Goal: Task Accomplishment & Management: Use online tool/utility

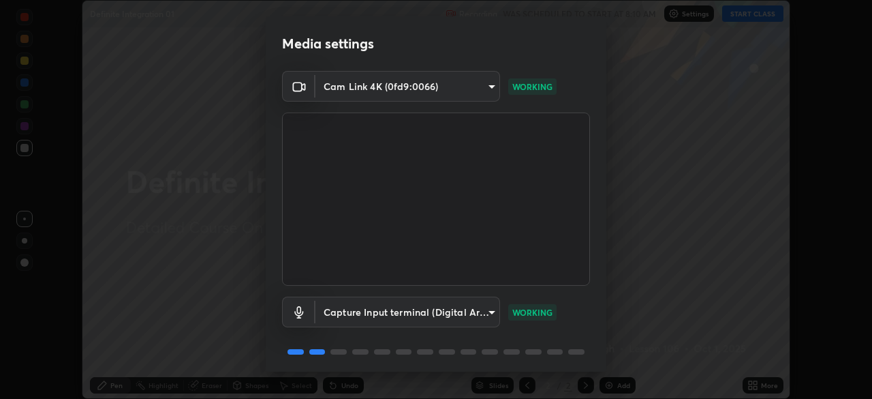
scroll to position [48, 0]
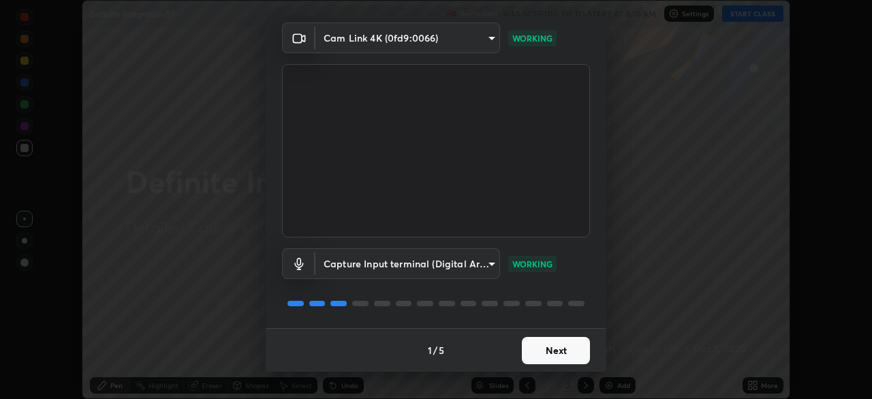
click at [577, 345] on button "Next" at bounding box center [556, 350] width 68 height 27
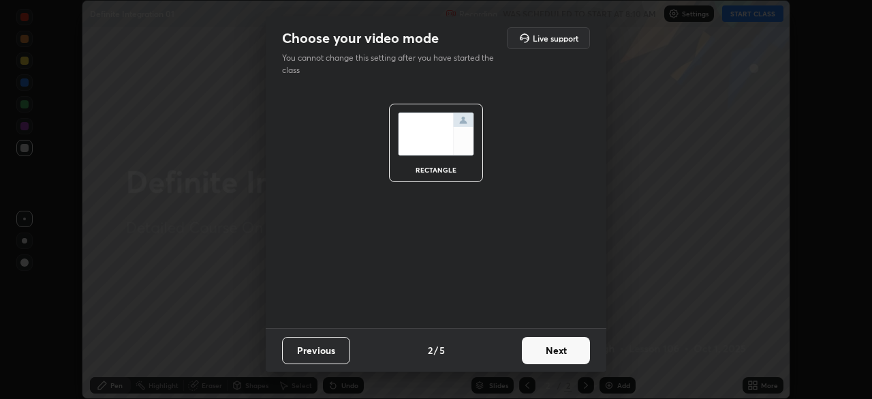
click at [566, 352] on button "Next" at bounding box center [556, 350] width 68 height 27
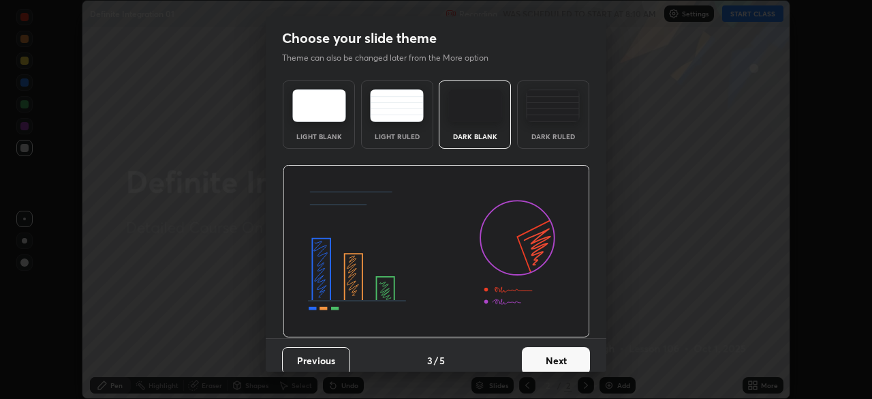
click at [572, 131] on div "Dark Ruled" at bounding box center [553, 114] width 72 height 68
click at [571, 366] on button "Next" at bounding box center [556, 360] width 68 height 27
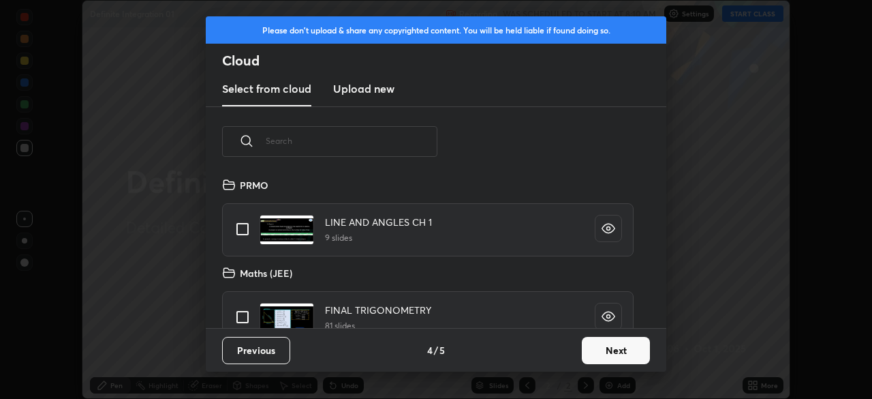
scroll to position [151, 437]
click at [623, 350] on button "Next" at bounding box center [616, 350] width 68 height 27
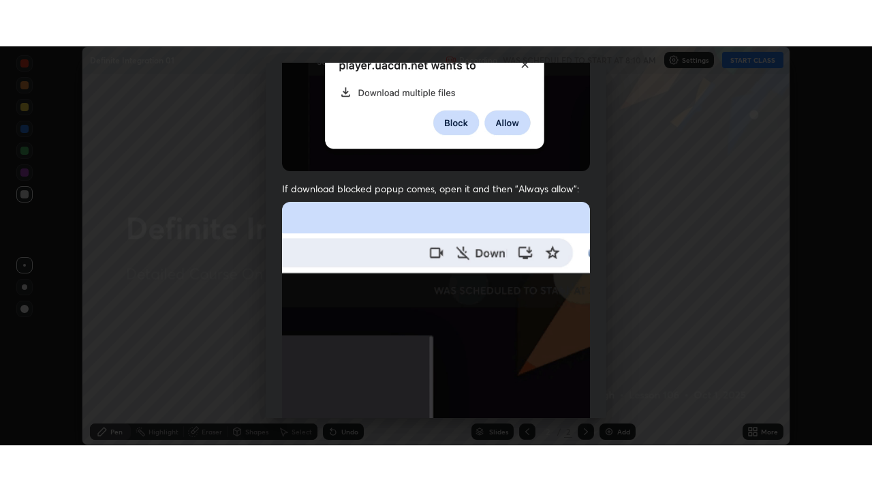
scroll to position [326, 0]
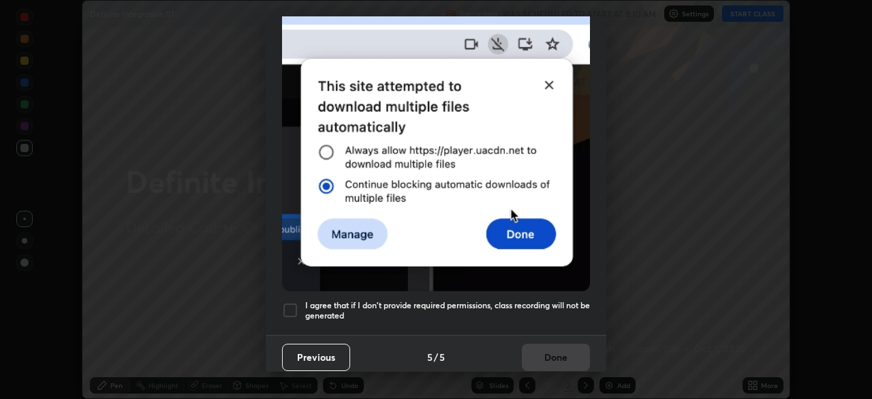
click at [572, 300] on h5 "I agree that if I don't provide required permissions, class recording will not …" at bounding box center [447, 310] width 285 height 21
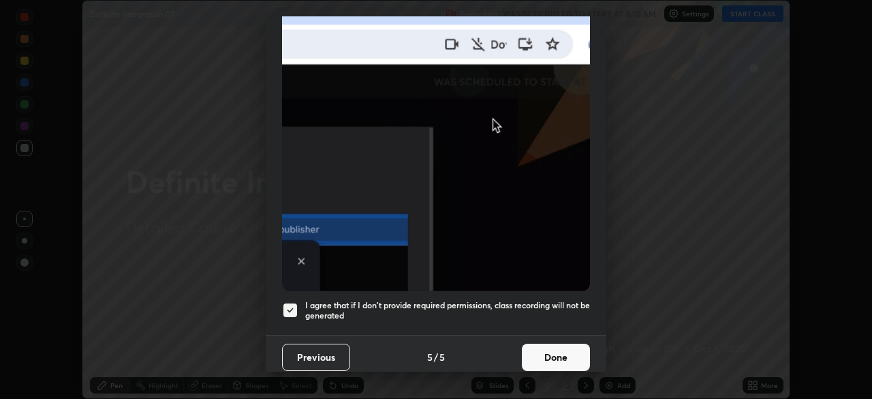
click at [564, 348] on button "Done" at bounding box center [556, 356] width 68 height 27
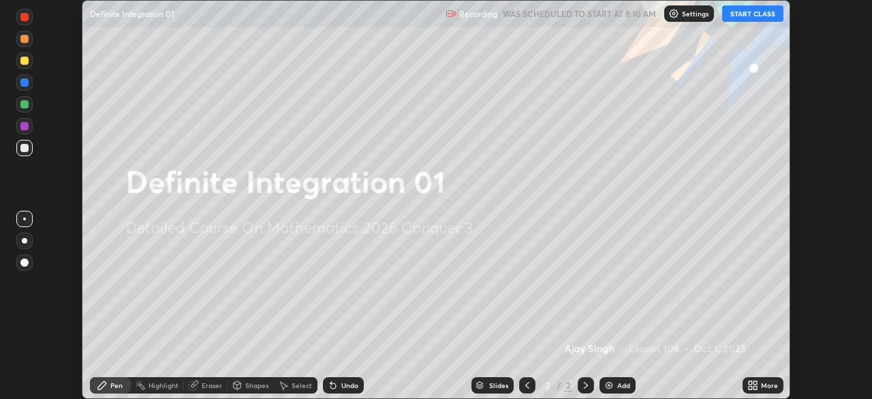
click at [763, 388] on div "More" at bounding box center [769, 385] width 17 height 7
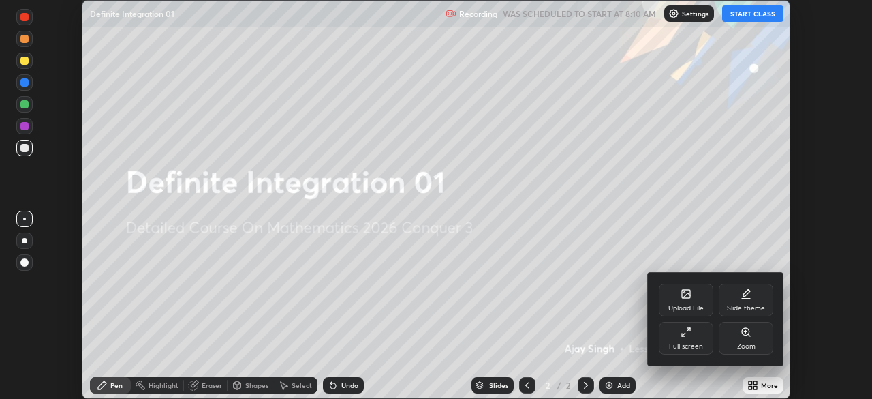
click at [696, 343] on div "Full screen" at bounding box center [686, 346] width 34 height 7
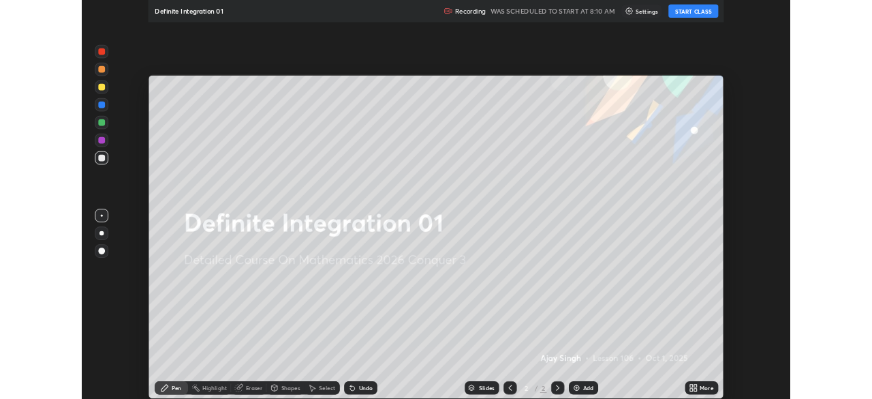
scroll to position [491, 872]
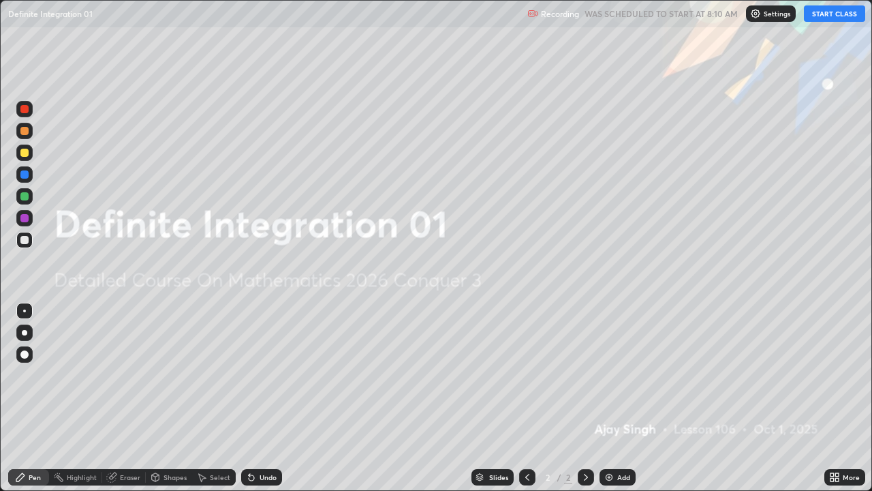
click at [826, 16] on button "START CLASS" at bounding box center [834, 13] width 61 height 16
click at [626, 398] on div "Add" at bounding box center [618, 477] width 36 height 16
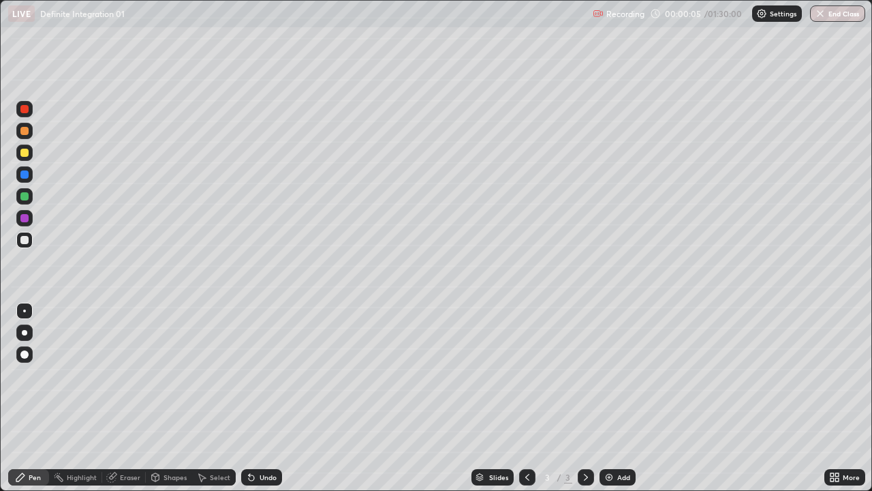
click at [25, 333] on div at bounding box center [24, 332] width 5 height 5
click at [611, 398] on img at bounding box center [609, 477] width 11 height 11
click at [25, 151] on div at bounding box center [24, 153] width 8 height 8
click at [32, 200] on div at bounding box center [24, 196] width 16 height 16
click at [622, 398] on div "Add" at bounding box center [618, 477] width 36 height 16
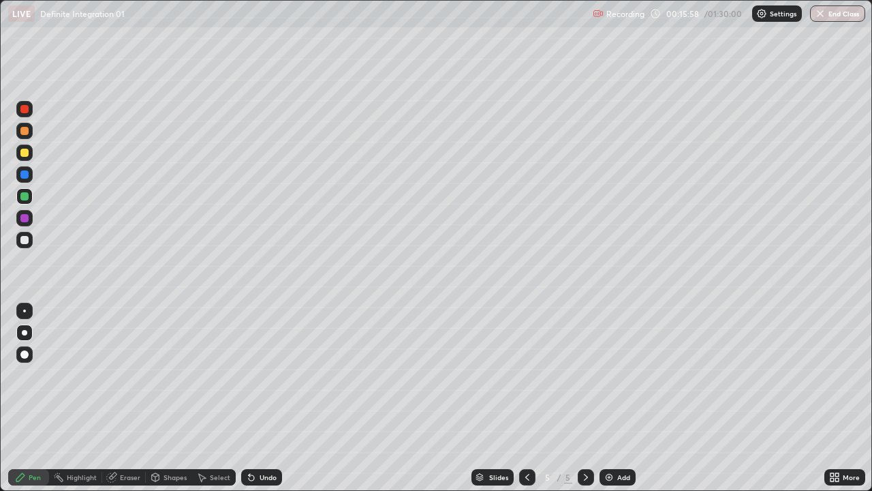
click at [222, 398] on div "Select" at bounding box center [220, 477] width 20 height 7
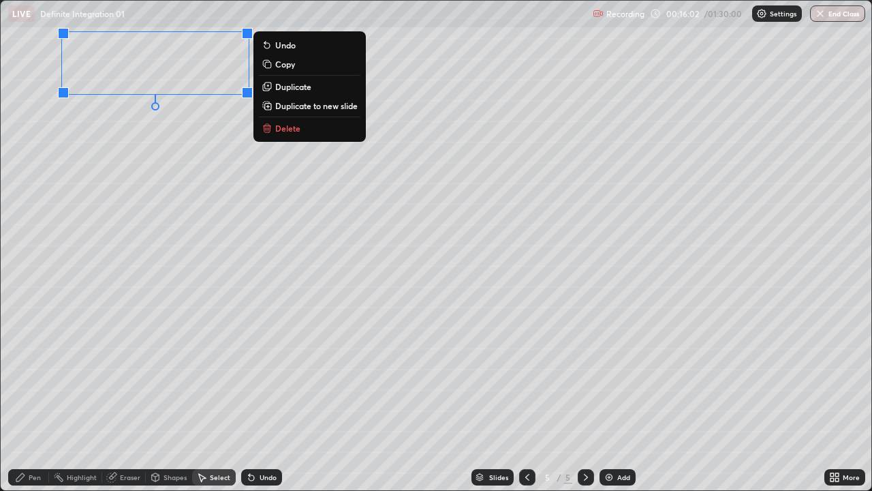
click at [309, 106] on p "Duplicate to new slide" at bounding box center [316, 105] width 82 height 11
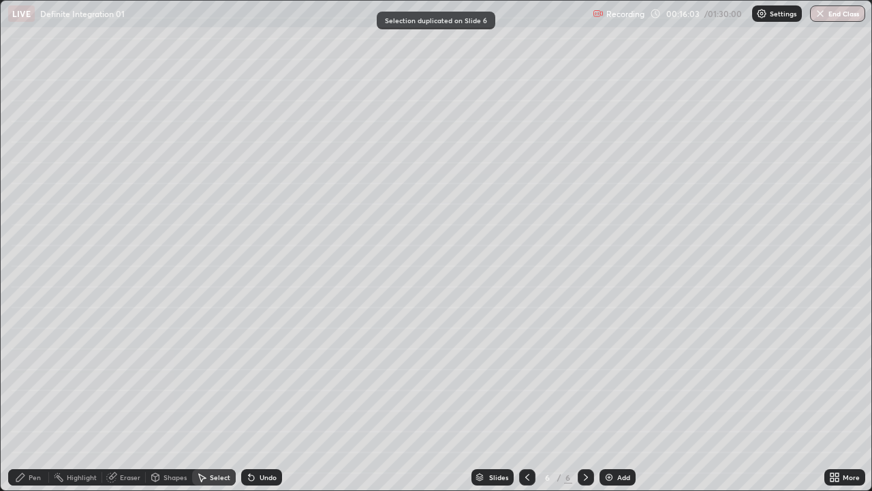
click at [32, 398] on div "Pen" at bounding box center [35, 477] width 12 height 7
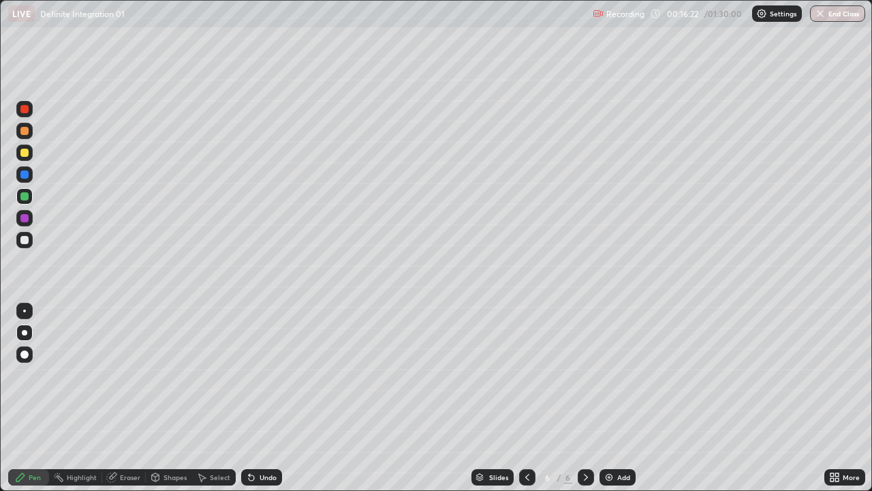
click at [26, 154] on div at bounding box center [24, 153] width 8 height 8
click at [525, 398] on icon at bounding box center [527, 477] width 11 height 11
click at [215, 398] on div "Select" at bounding box center [220, 477] width 20 height 7
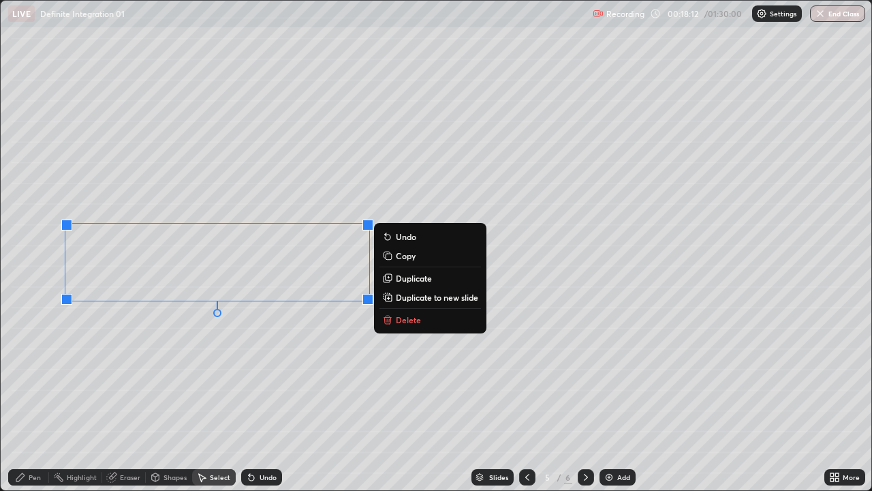
click at [410, 297] on p "Duplicate to new slide" at bounding box center [437, 297] width 82 height 11
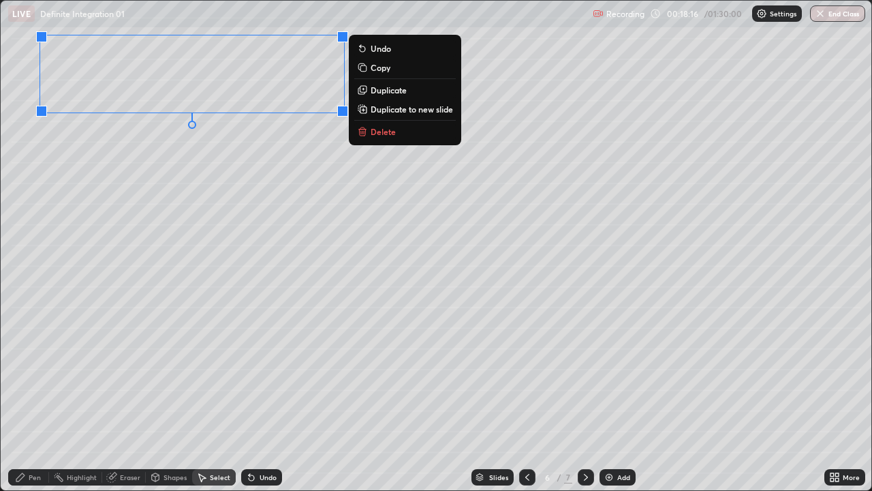
click at [31, 398] on div "Pen" at bounding box center [35, 477] width 12 height 7
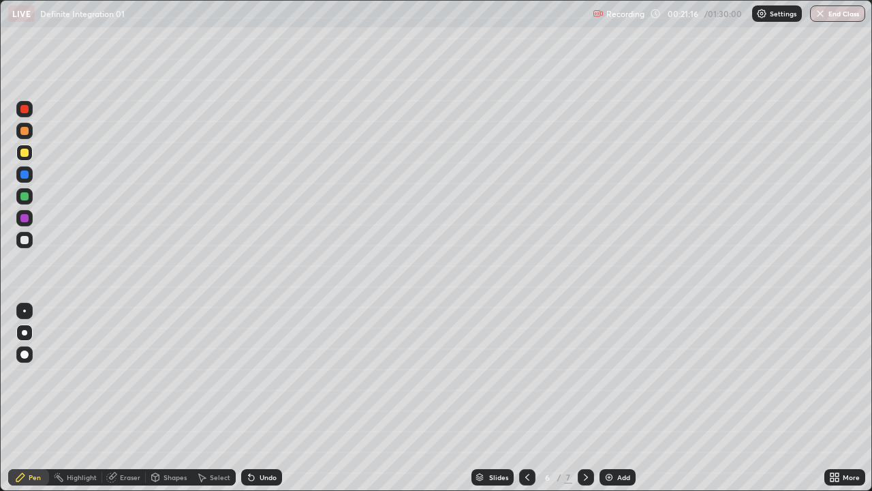
click at [526, 398] on icon at bounding box center [527, 477] width 11 height 11
click at [215, 398] on div "Select" at bounding box center [220, 477] width 20 height 7
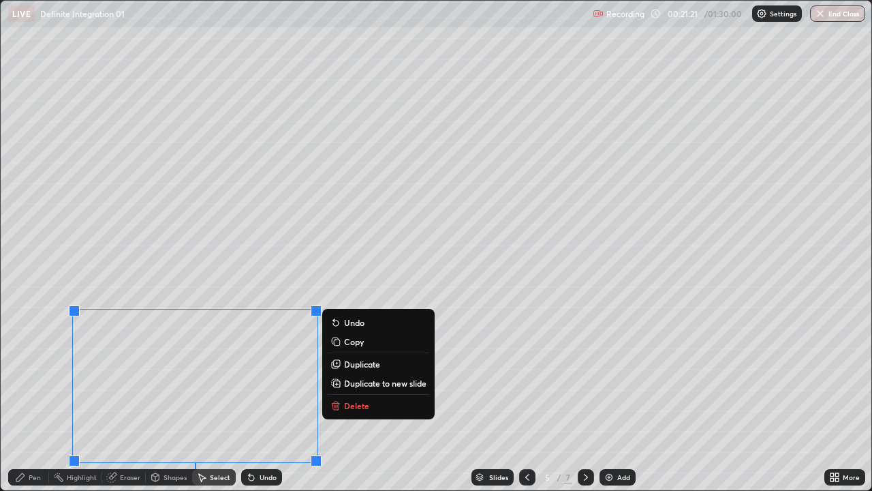
click at [363, 378] on p "Duplicate to new slide" at bounding box center [385, 383] width 82 height 11
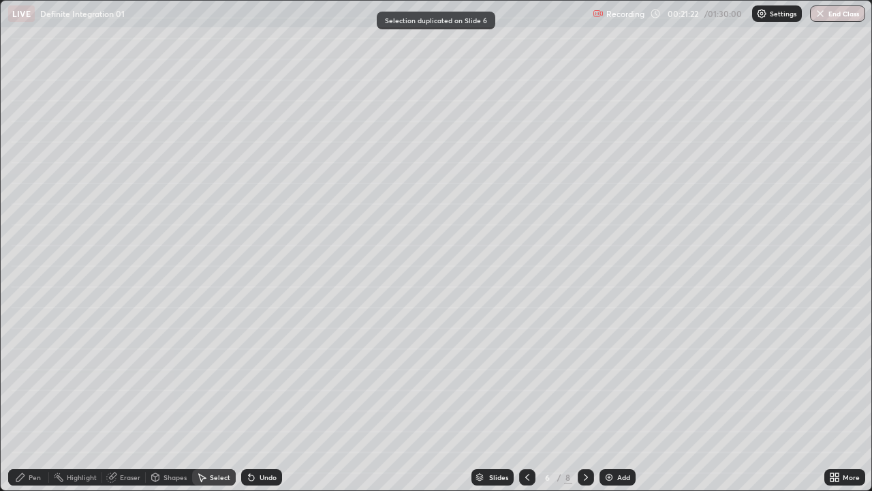
click at [134, 398] on div "Eraser" at bounding box center [124, 477] width 44 height 16
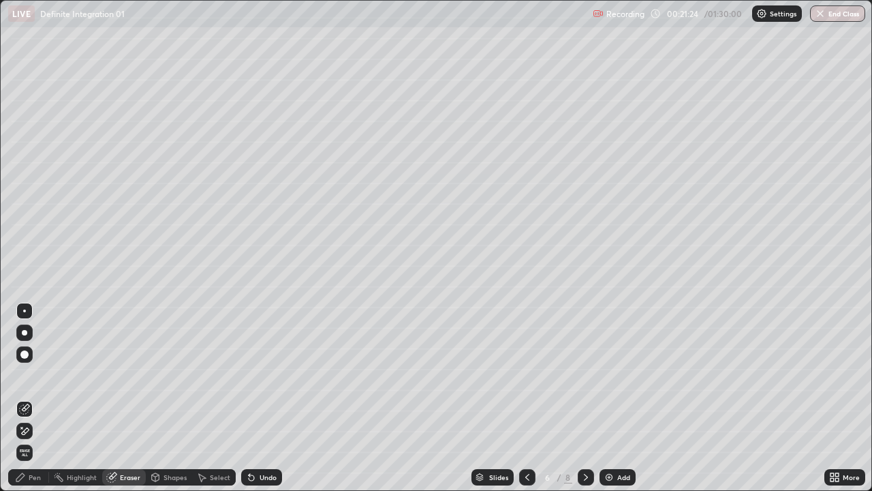
click at [27, 398] on icon at bounding box center [24, 431] width 11 height 12
click at [213, 398] on div "Select" at bounding box center [220, 477] width 20 height 7
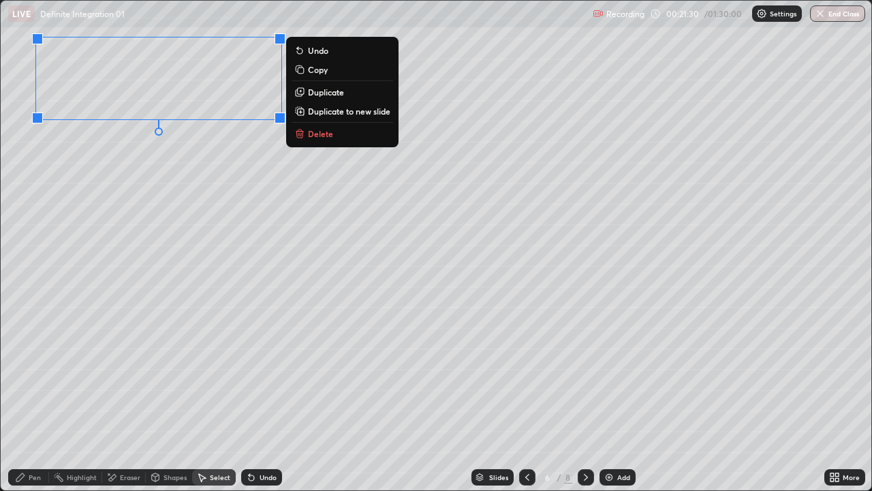
click at [35, 398] on div "Pen" at bounding box center [35, 477] width 12 height 7
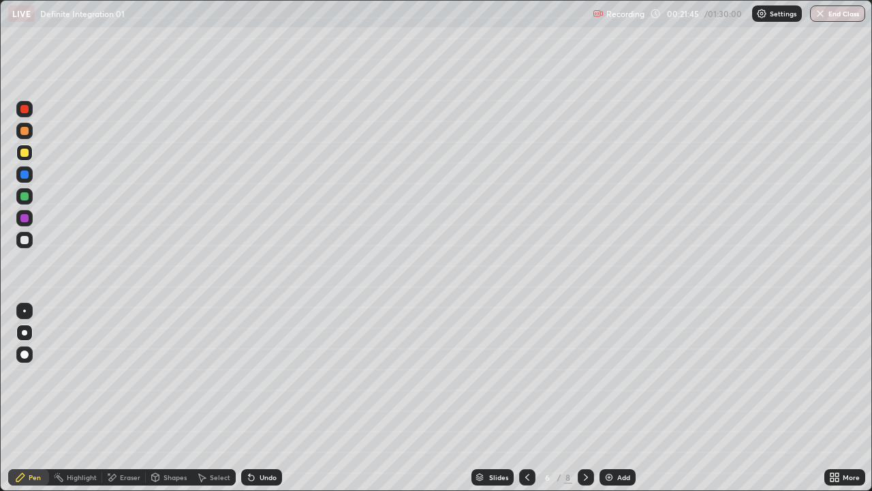
click at [260, 398] on div "Undo" at bounding box center [268, 477] width 17 height 7
click at [836, 398] on icon at bounding box center [836, 474] width 3 height 3
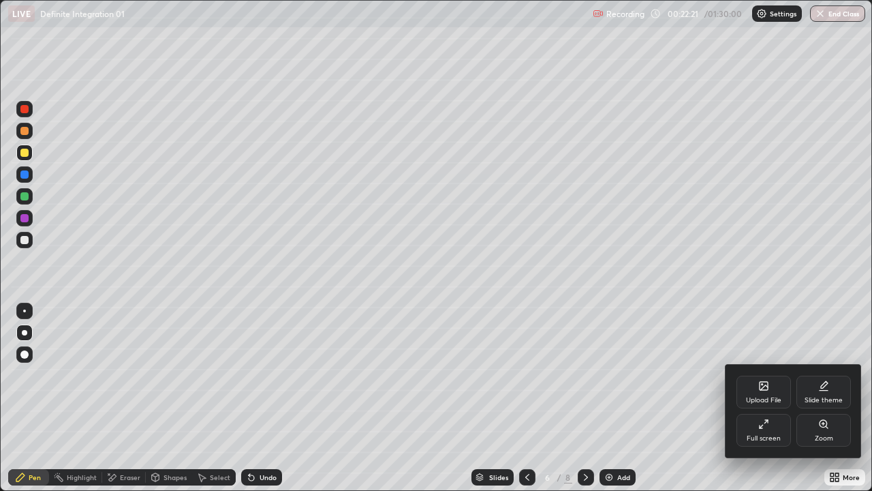
click at [758, 398] on div "Full screen" at bounding box center [764, 430] width 55 height 33
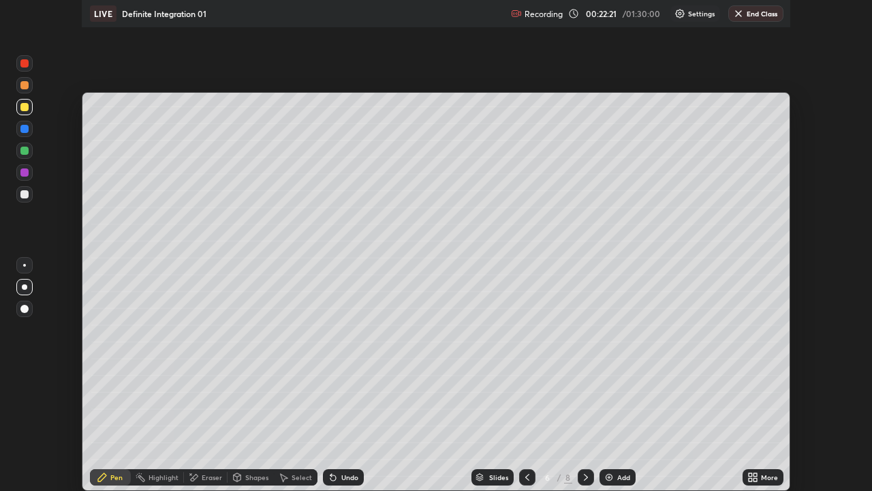
click at [835, 382] on div "Setting up your live class" at bounding box center [436, 245] width 872 height 491
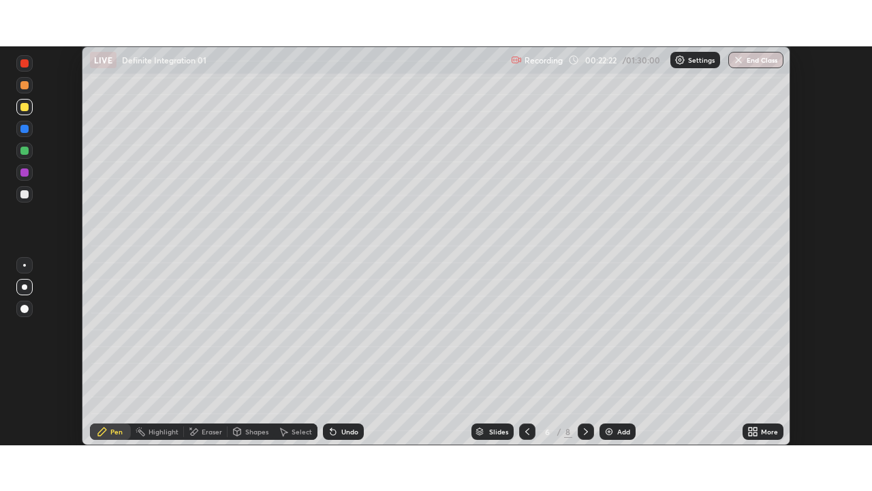
scroll to position [67745, 67271]
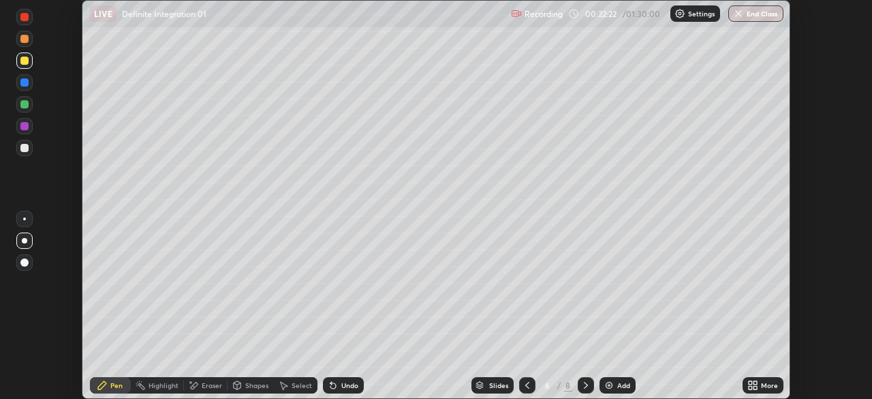
click at [765, 387] on div "More" at bounding box center [769, 385] width 17 height 7
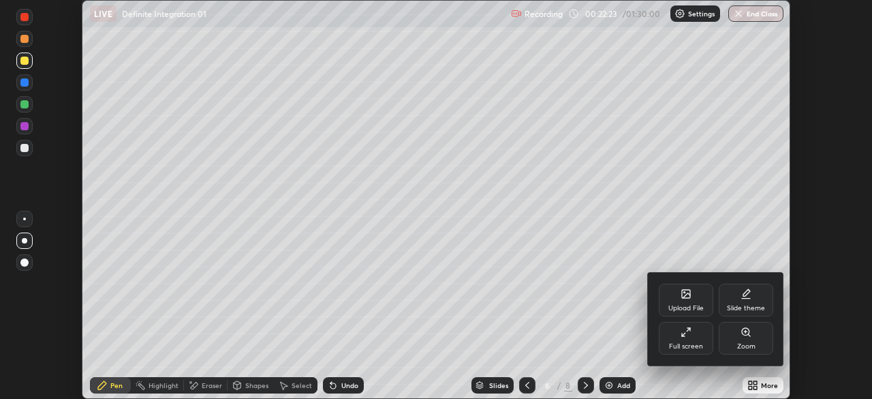
click at [695, 335] on div "Full screen" at bounding box center [686, 338] width 55 height 33
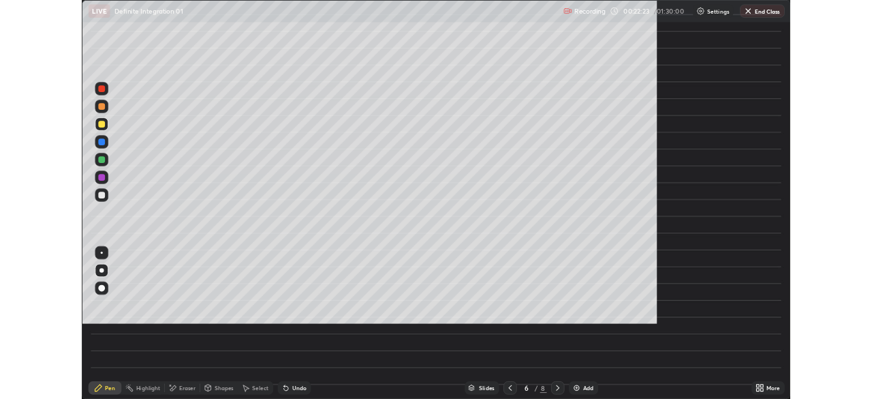
scroll to position [491, 872]
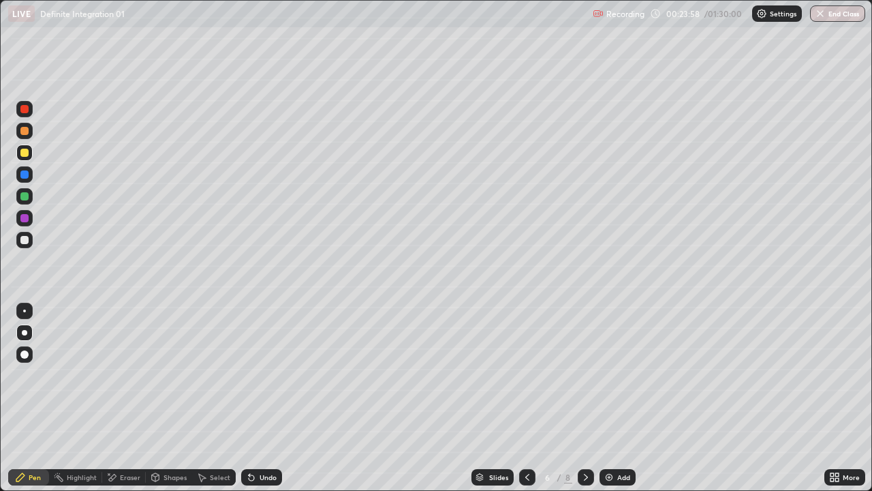
click at [526, 398] on icon at bounding box center [527, 477] width 11 height 11
click at [228, 398] on div "Select" at bounding box center [220, 477] width 20 height 7
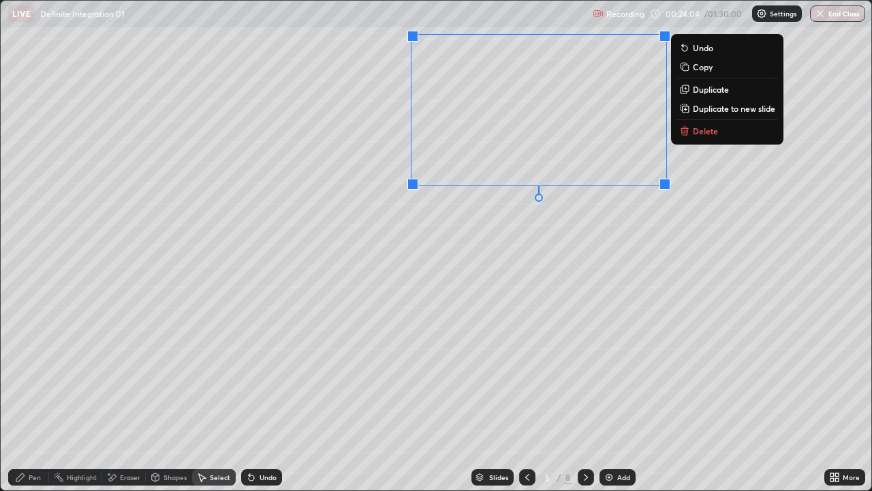
click at [709, 110] on p "Duplicate to new slide" at bounding box center [734, 108] width 82 height 11
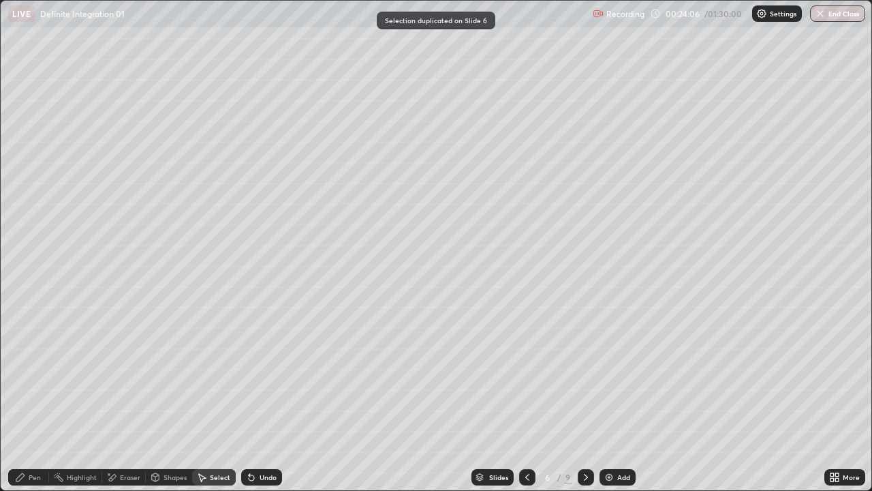
click at [135, 398] on div "Eraser" at bounding box center [130, 477] width 20 height 7
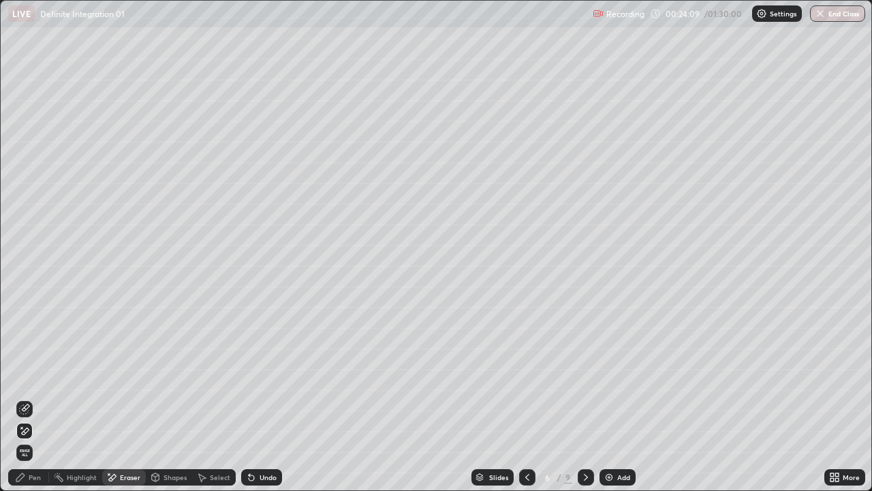
click at [226, 398] on div "Select" at bounding box center [220, 477] width 20 height 7
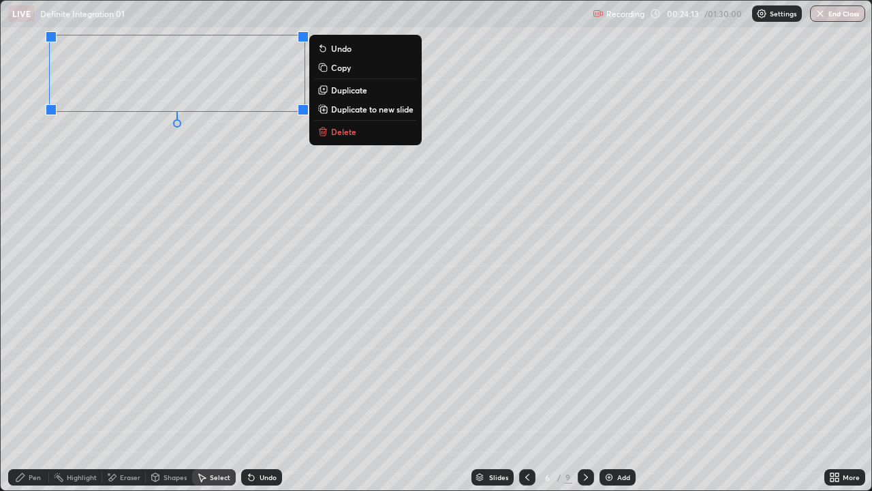
click at [32, 398] on div "Pen" at bounding box center [35, 477] width 12 height 7
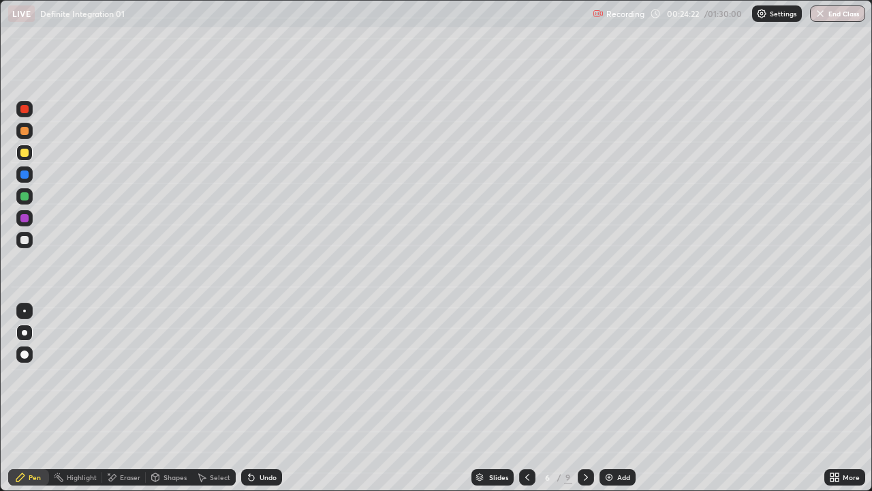
click at [526, 398] on icon at bounding box center [527, 477] width 11 height 11
click at [585, 398] on icon at bounding box center [586, 477] width 11 height 11
click at [133, 398] on div "Eraser" at bounding box center [130, 477] width 20 height 7
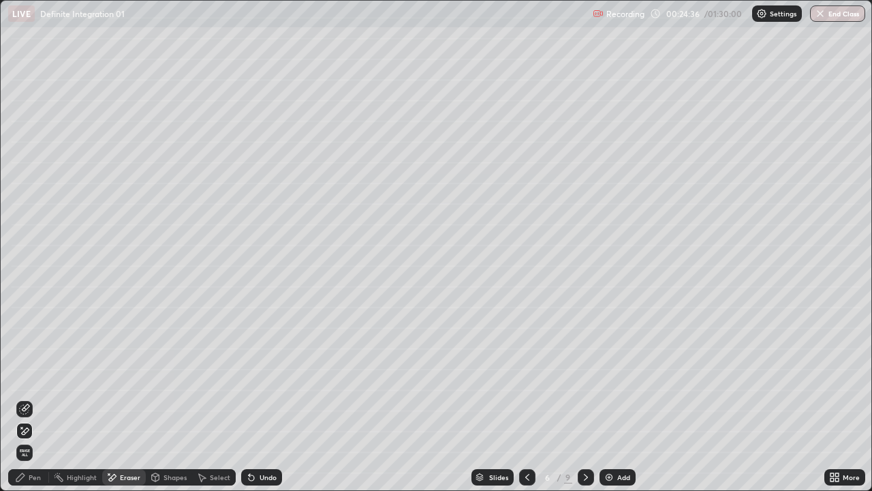
click at [33, 398] on div "Pen" at bounding box center [35, 477] width 12 height 7
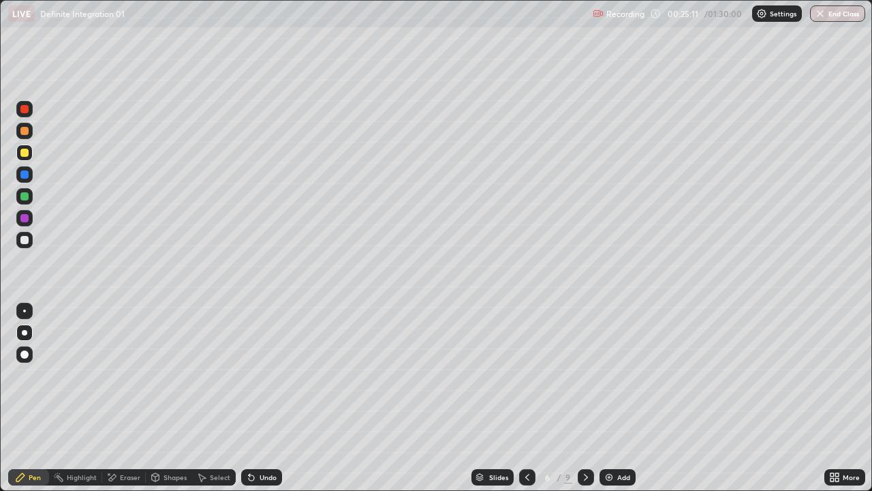
click at [25, 173] on div at bounding box center [24, 174] width 8 height 8
click at [22, 154] on div at bounding box center [24, 153] width 8 height 8
click at [526, 398] on icon at bounding box center [527, 477] width 11 height 11
click at [220, 398] on div "Select" at bounding box center [220, 477] width 20 height 7
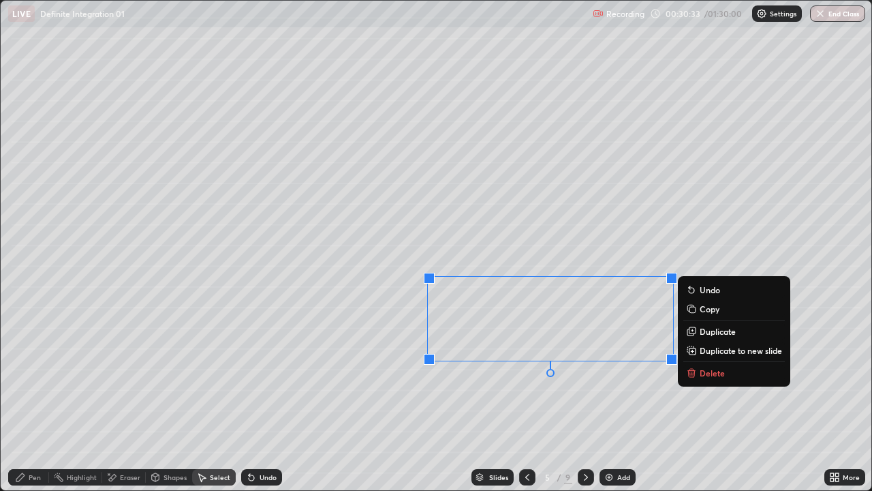
click at [721, 348] on p "Duplicate to new slide" at bounding box center [741, 350] width 82 height 11
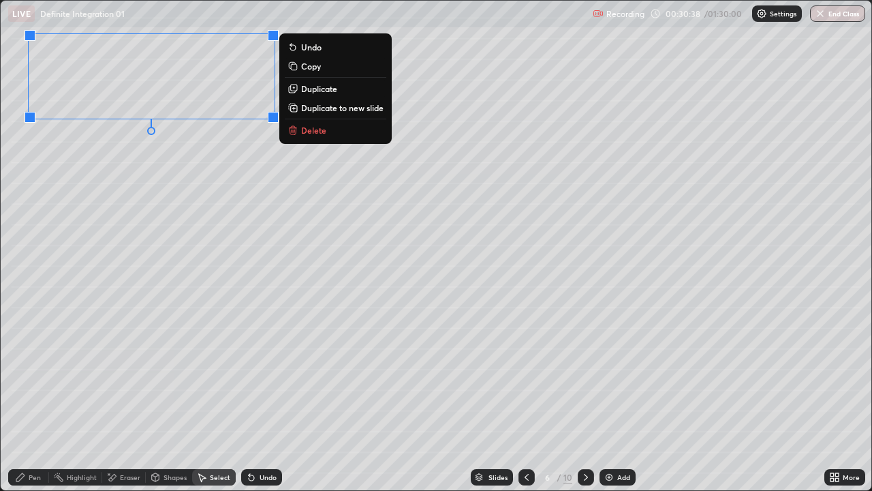
click at [35, 398] on div "Pen" at bounding box center [35, 477] width 12 height 7
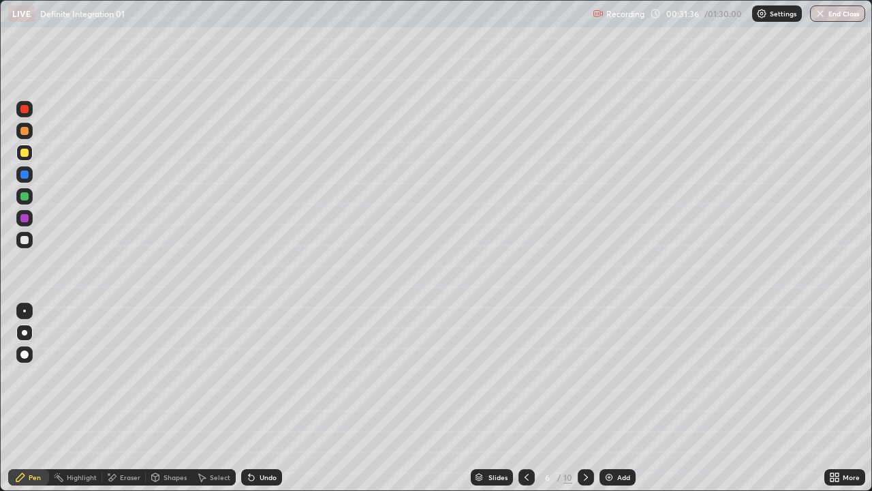
click at [22, 197] on div at bounding box center [24, 196] width 8 height 8
click at [585, 398] on icon at bounding box center [586, 477] width 11 height 11
click at [586, 398] on icon at bounding box center [586, 477] width 11 height 11
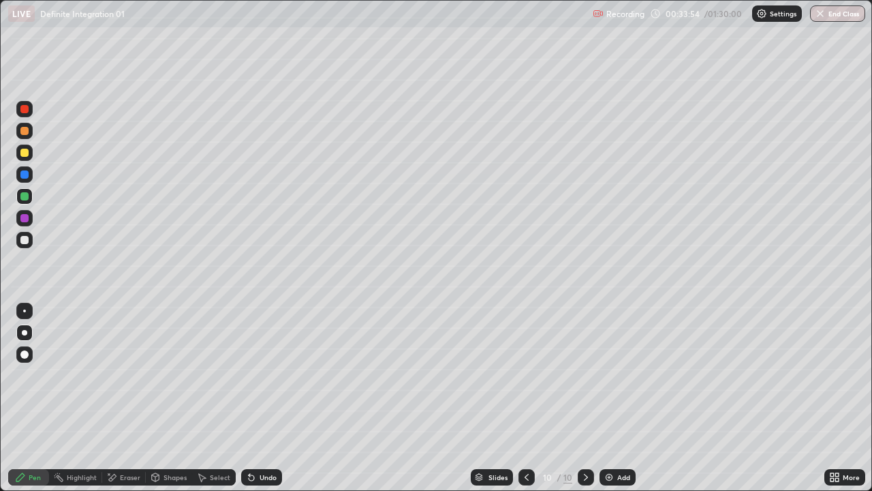
click at [585, 398] on icon at bounding box center [586, 477] width 11 height 11
click at [619, 398] on div "Add" at bounding box center [623, 477] width 13 height 7
click at [27, 217] on div at bounding box center [24, 218] width 8 height 8
click at [215, 398] on div "Select" at bounding box center [220, 477] width 20 height 7
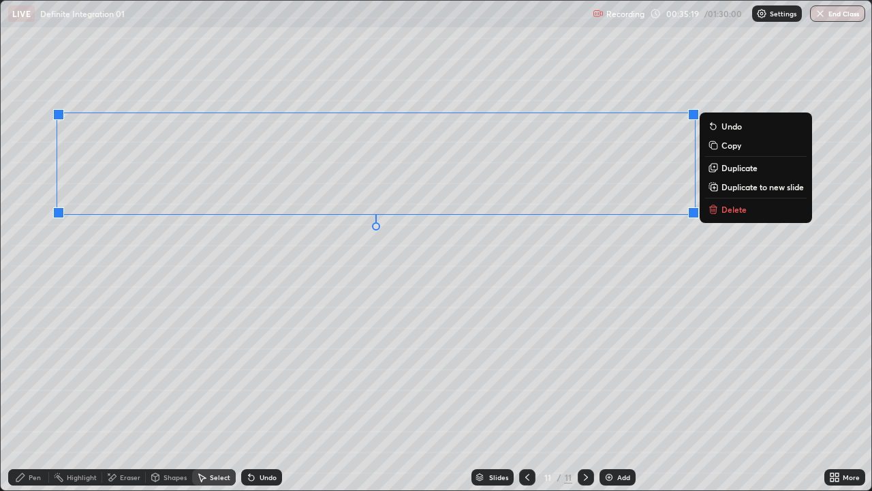
click at [726, 170] on p "Duplicate" at bounding box center [740, 167] width 36 height 11
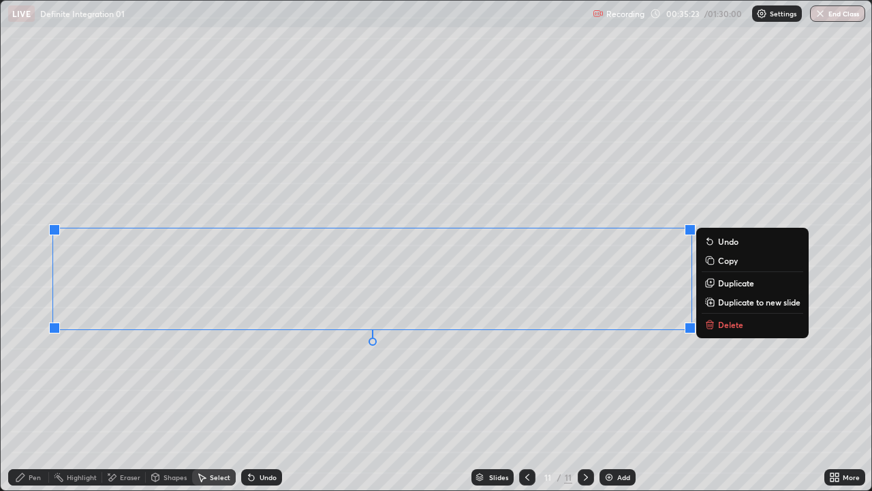
click at [125, 398] on div "Eraser" at bounding box center [130, 477] width 20 height 7
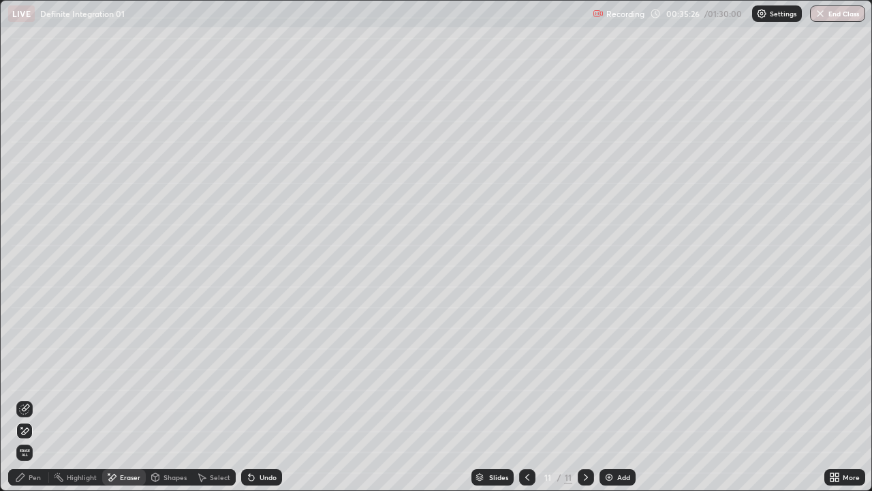
click at [35, 398] on div "Pen" at bounding box center [35, 477] width 12 height 7
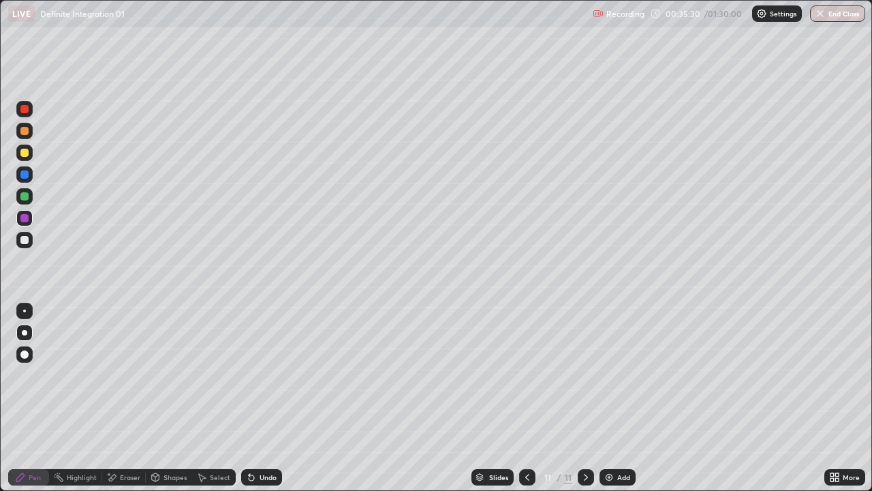
click at [121, 398] on div "Eraser" at bounding box center [130, 477] width 20 height 7
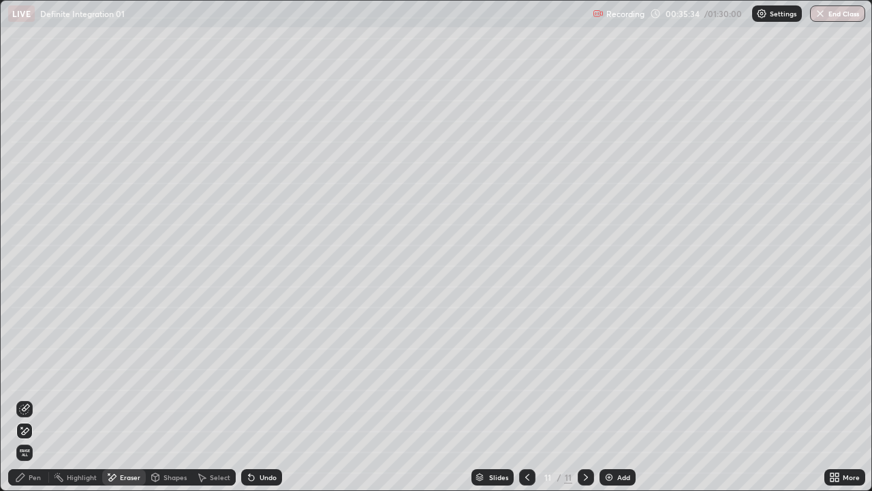
click at [34, 398] on div "Pen" at bounding box center [35, 477] width 12 height 7
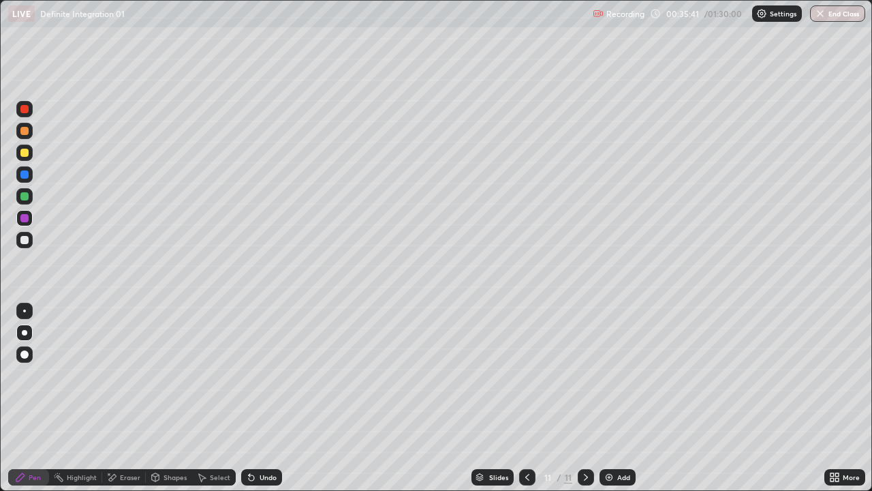
click at [129, 398] on div "Eraser" at bounding box center [130, 477] width 20 height 7
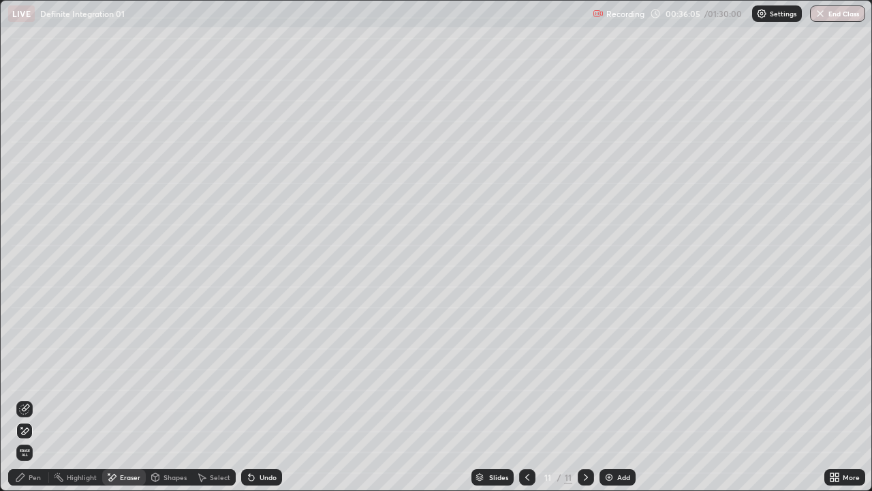
click at [35, 398] on div "Pen" at bounding box center [35, 477] width 12 height 7
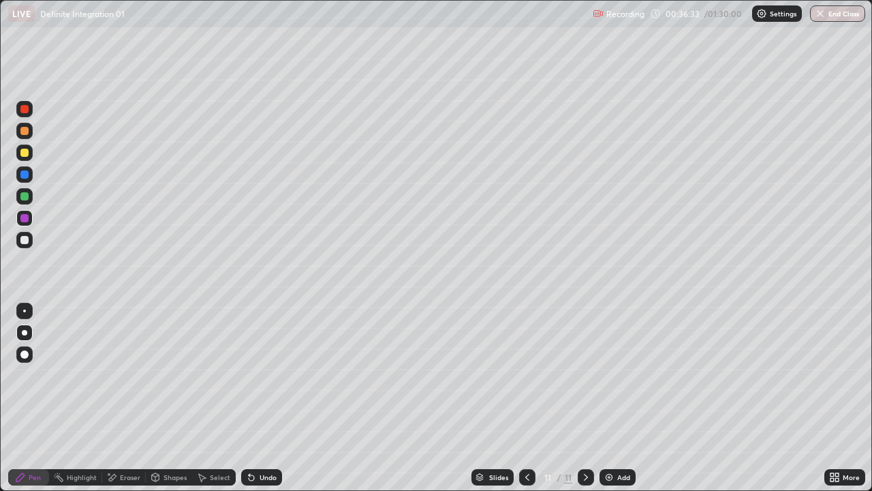
click at [608, 398] on img at bounding box center [609, 477] width 11 height 11
click at [25, 153] on div at bounding box center [24, 153] width 8 height 8
click at [526, 398] on icon at bounding box center [527, 477] width 11 height 11
click at [586, 398] on icon at bounding box center [586, 477] width 11 height 11
click at [523, 398] on div at bounding box center [527, 477] width 16 height 16
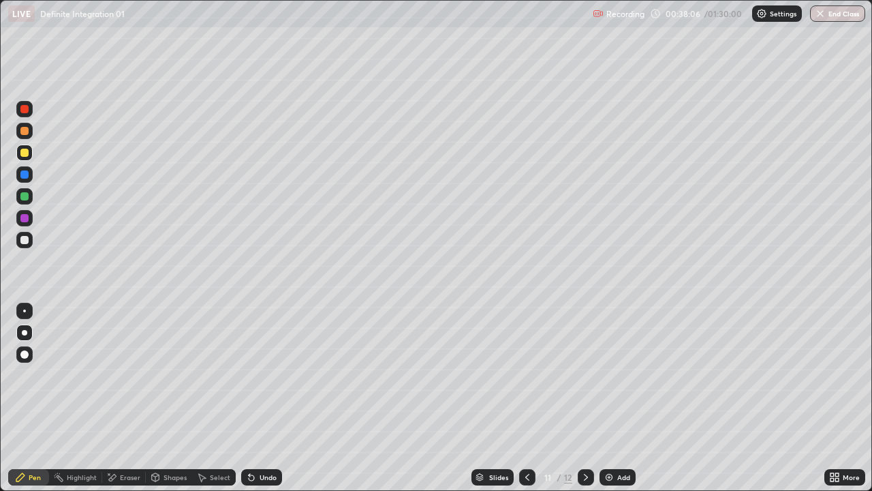
click at [585, 398] on icon at bounding box center [586, 477] width 11 height 11
click at [526, 398] on icon at bounding box center [527, 477] width 11 height 11
click at [585, 398] on icon at bounding box center [586, 477] width 11 height 11
click at [617, 398] on div "Add" at bounding box center [623, 477] width 13 height 7
click at [25, 131] on div at bounding box center [24, 131] width 8 height 8
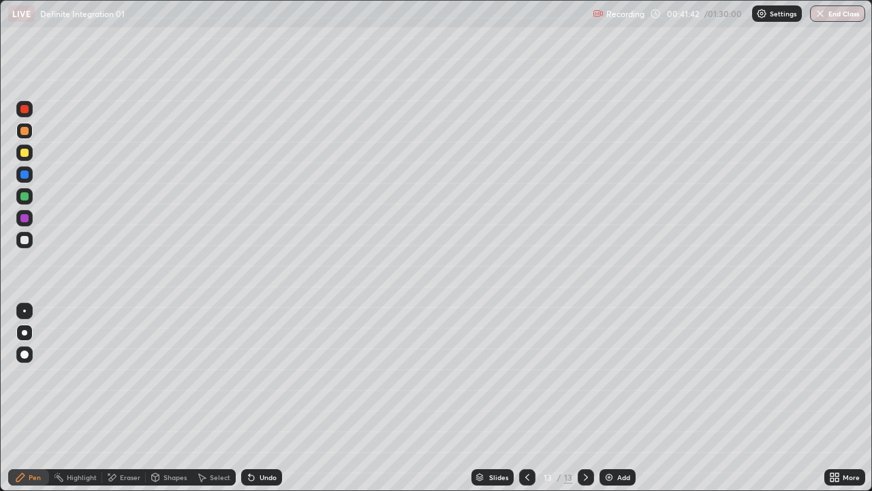
click at [23, 240] on div at bounding box center [24, 240] width 8 height 8
click at [267, 398] on div "Undo" at bounding box center [268, 477] width 17 height 7
click at [22, 151] on div at bounding box center [24, 153] width 8 height 8
click at [210, 398] on div "Select" at bounding box center [220, 477] width 20 height 7
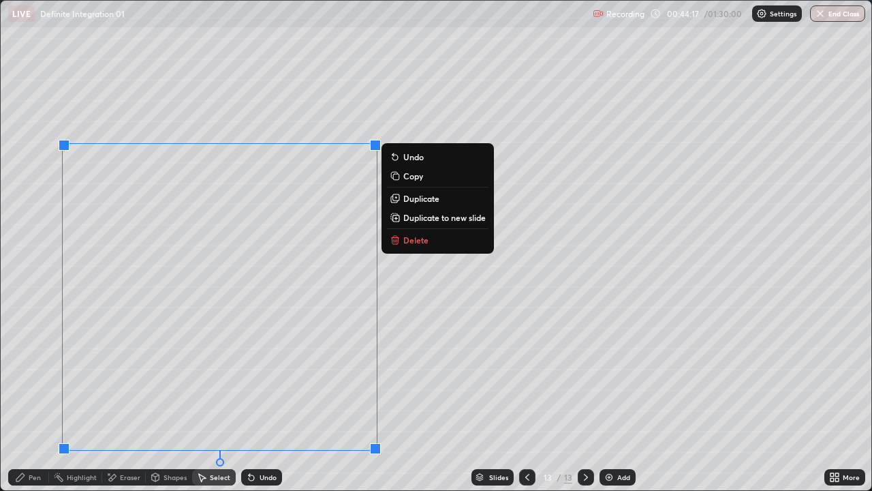
click at [412, 219] on p "Duplicate to new slide" at bounding box center [444, 217] width 82 height 11
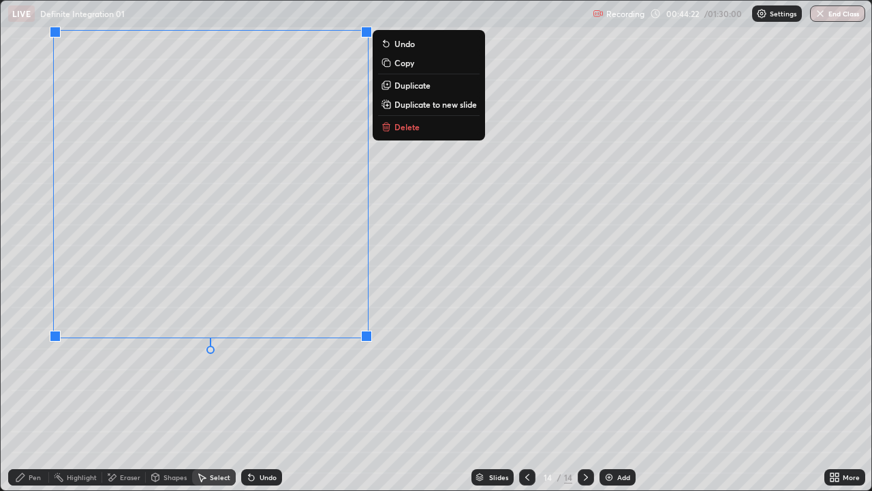
click at [40, 398] on div "Pen" at bounding box center [35, 477] width 12 height 7
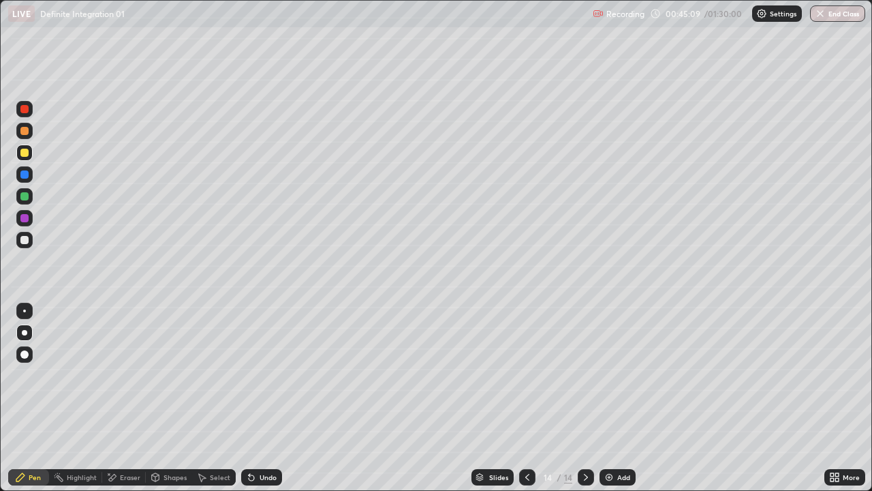
click at [262, 398] on div "Undo" at bounding box center [268, 477] width 17 height 7
click at [28, 196] on div at bounding box center [24, 196] width 8 height 8
click at [263, 398] on div "Undo" at bounding box center [268, 477] width 17 height 7
click at [260, 398] on div "Undo" at bounding box center [268, 477] width 17 height 7
click at [256, 398] on div "Undo" at bounding box center [261, 477] width 41 height 16
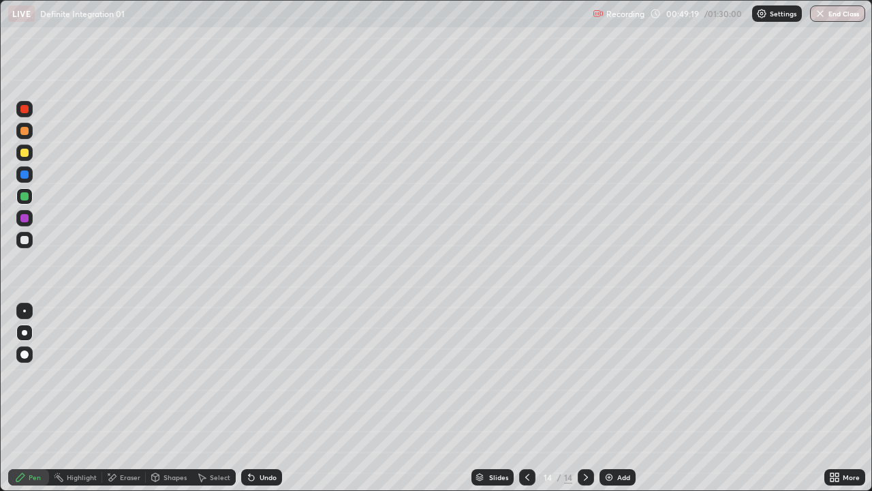
click at [526, 398] on icon at bounding box center [527, 477] width 11 height 11
click at [213, 398] on div "Select" at bounding box center [220, 477] width 20 height 7
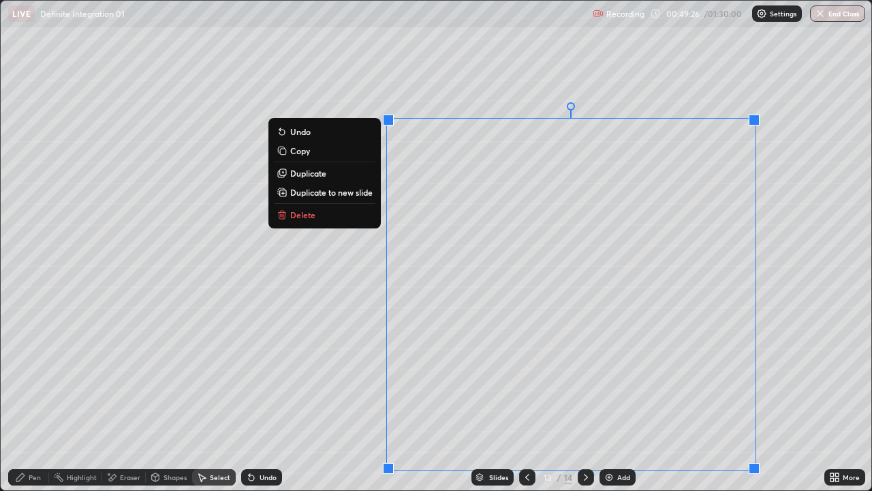
click at [368, 191] on p "Duplicate to new slide" at bounding box center [331, 192] width 82 height 11
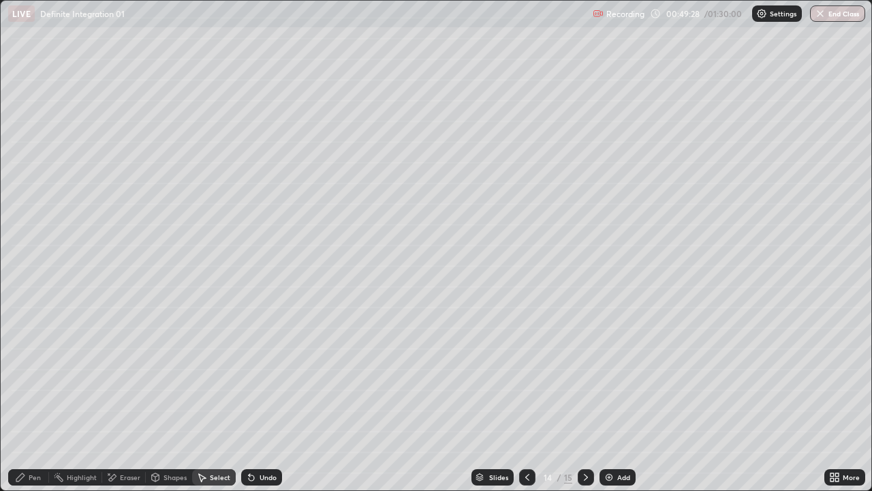
click at [131, 398] on div "Eraser" at bounding box center [130, 477] width 20 height 7
click at [219, 398] on div "Select" at bounding box center [220, 477] width 20 height 7
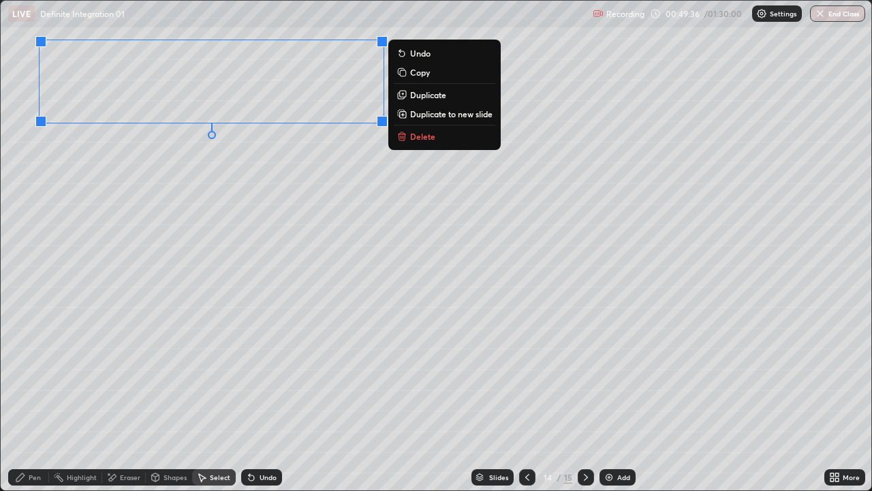
click at [34, 398] on div "Pen" at bounding box center [35, 477] width 12 height 7
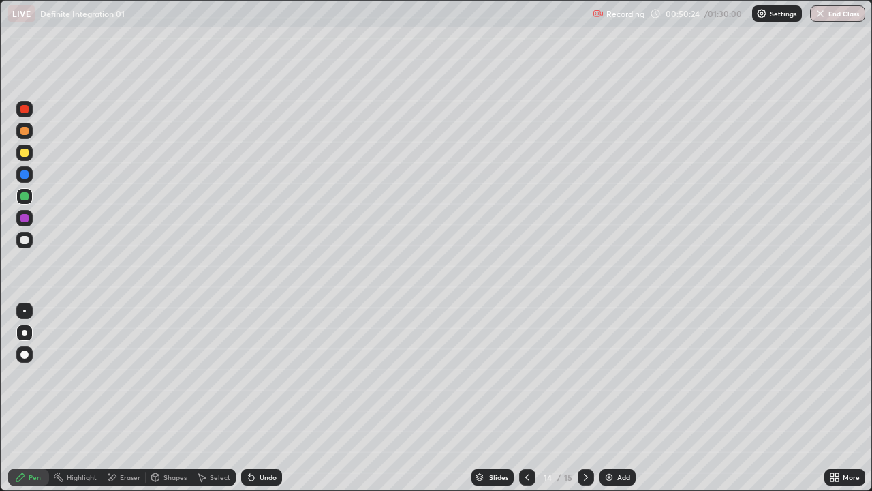
click at [845, 398] on div "More" at bounding box center [851, 477] width 17 height 7
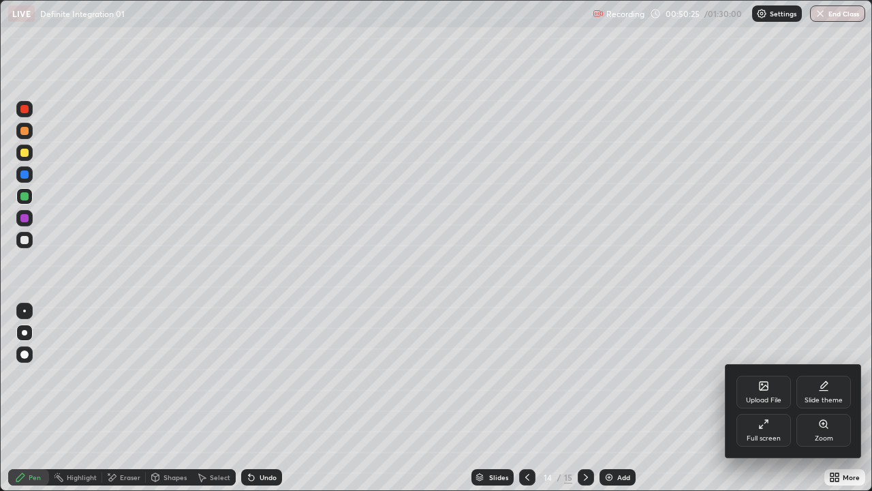
click at [772, 398] on div "Full screen" at bounding box center [764, 438] width 34 height 7
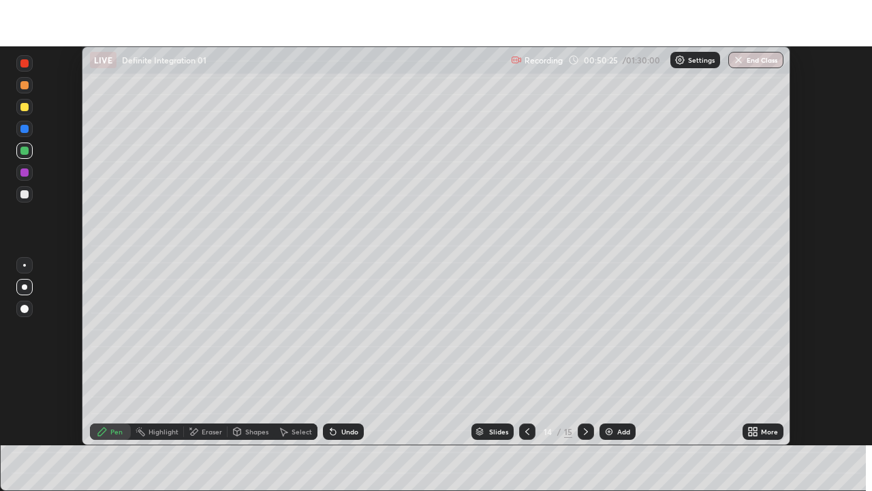
scroll to position [67745, 67271]
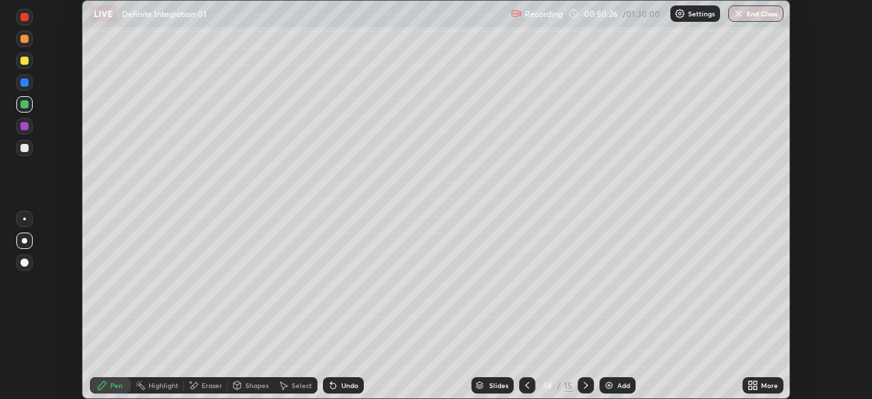
click at [763, 384] on div "More" at bounding box center [769, 385] width 17 height 7
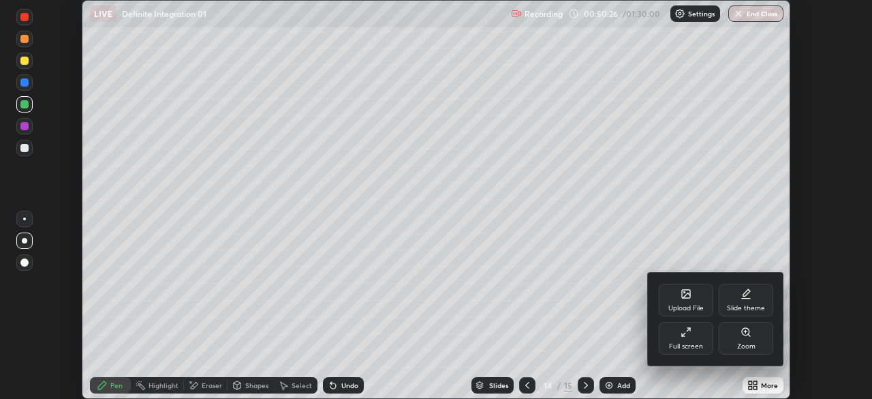
click at [696, 343] on div "Full screen" at bounding box center [686, 346] width 34 height 7
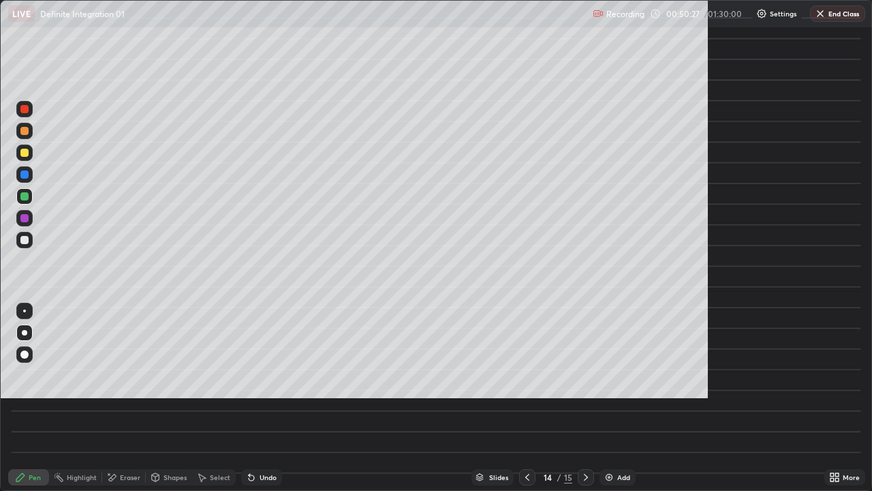
scroll to position [491, 872]
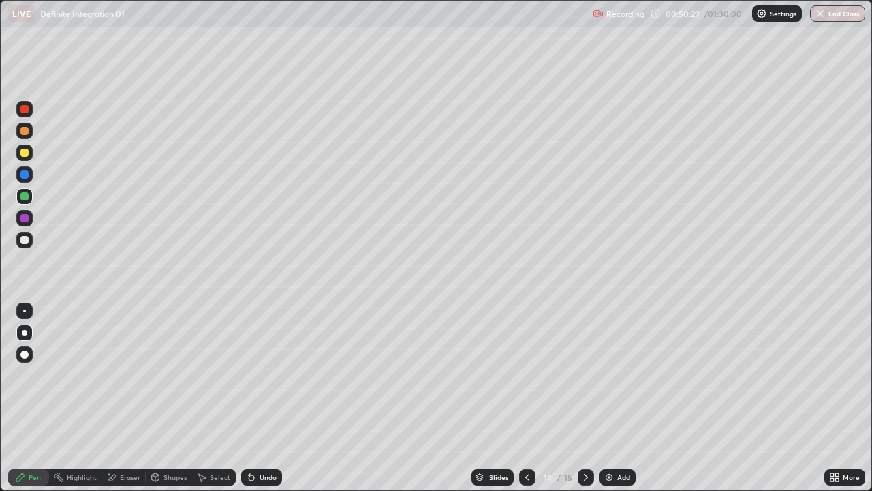
click at [221, 398] on div "Select" at bounding box center [214, 477] width 44 height 16
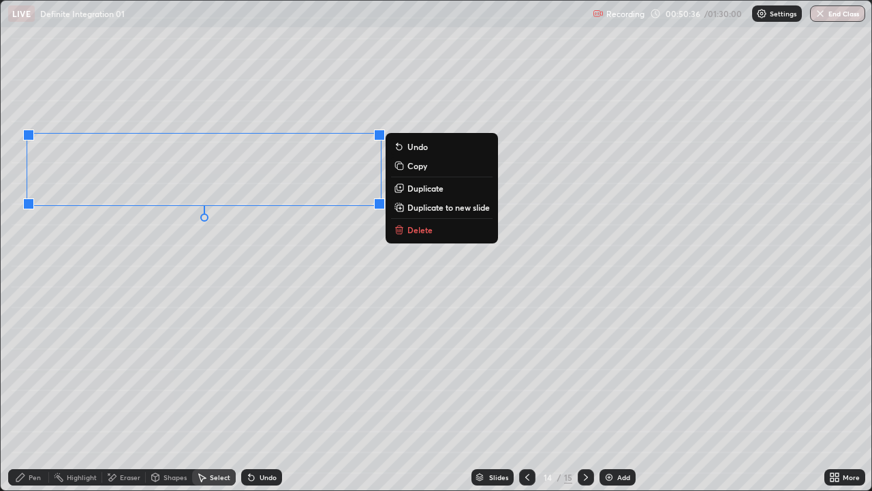
click at [44, 398] on div "Pen" at bounding box center [28, 477] width 41 height 16
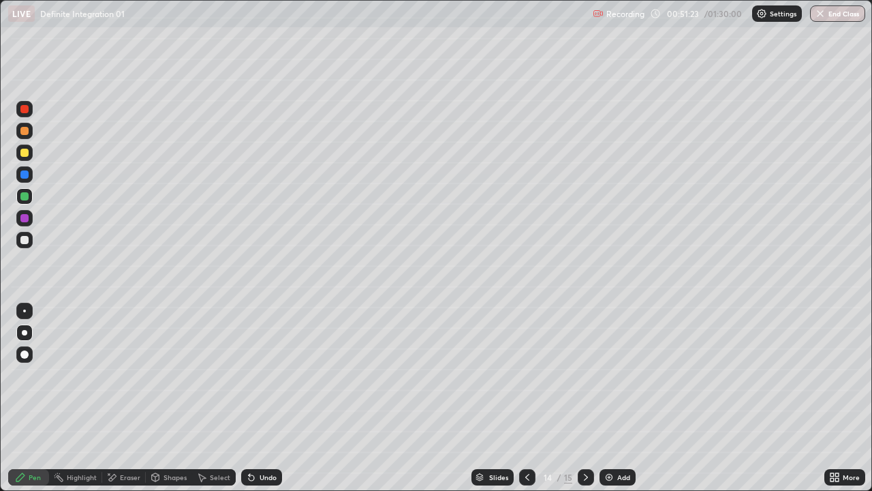
click at [23, 224] on div at bounding box center [24, 218] width 16 height 16
click at [210, 398] on div "Select" at bounding box center [220, 477] width 20 height 7
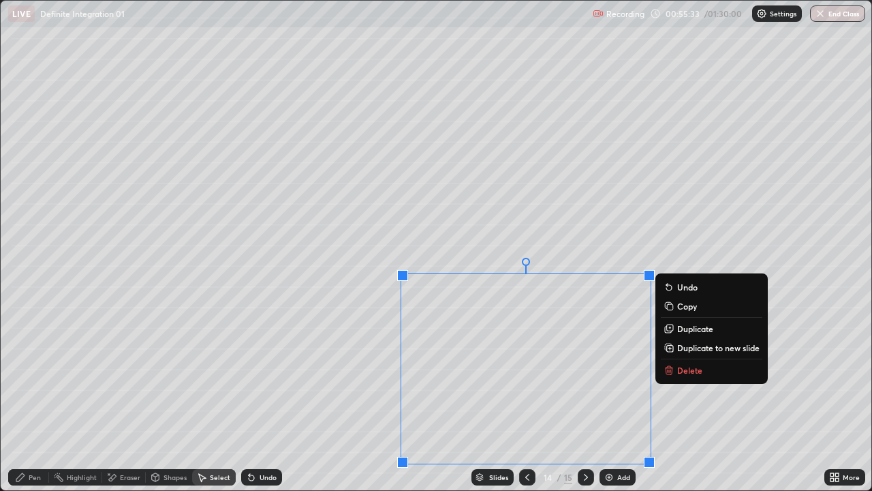
click at [687, 349] on p "Duplicate to new slide" at bounding box center [718, 347] width 82 height 11
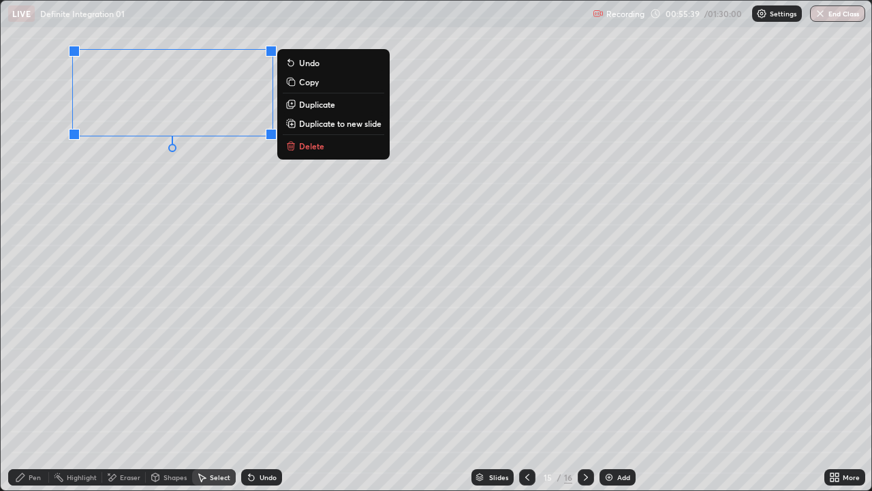
click at [32, 398] on div "Pen" at bounding box center [35, 477] width 12 height 7
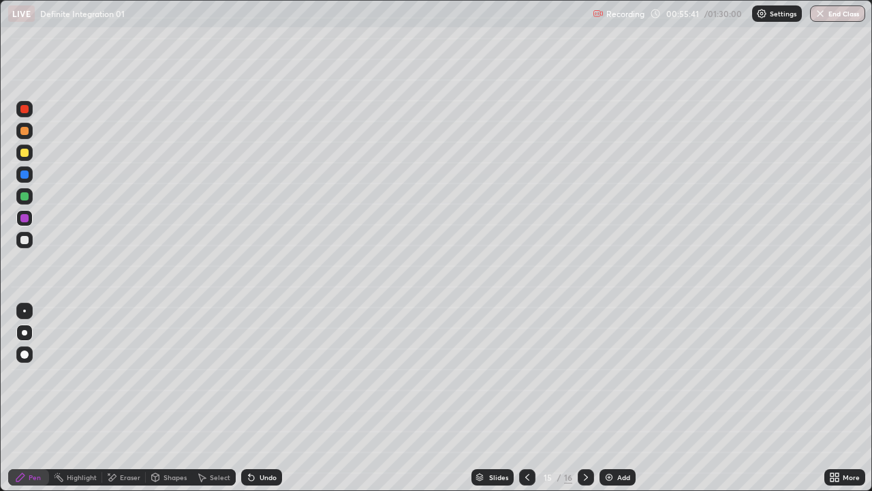
click at [125, 398] on div "Eraser" at bounding box center [130, 477] width 20 height 7
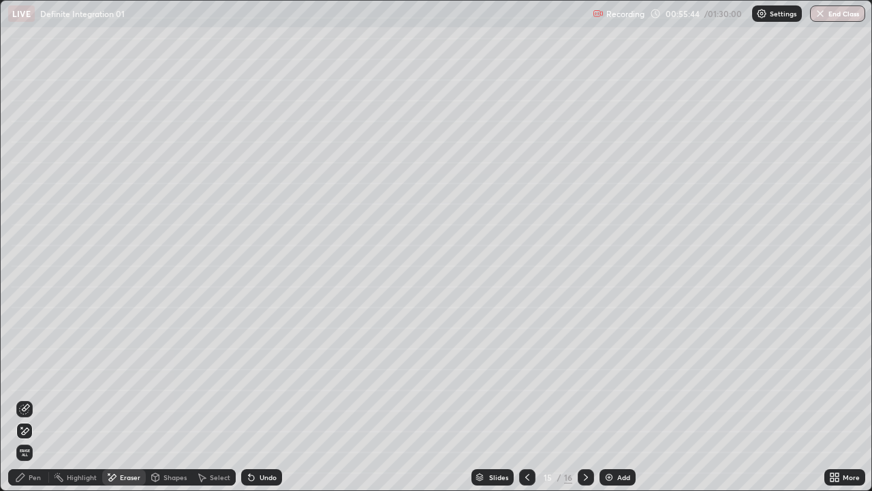
click at [32, 398] on div "Pen" at bounding box center [35, 477] width 12 height 7
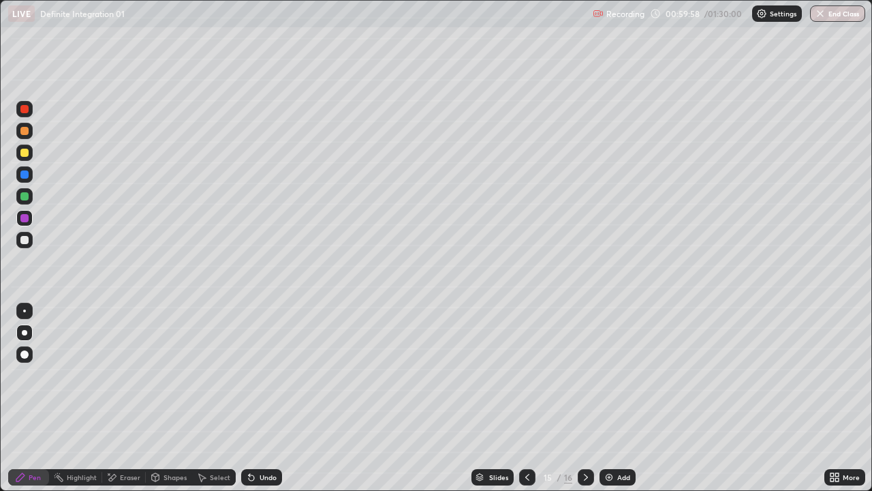
click at [581, 398] on icon at bounding box center [586, 477] width 11 height 11
click at [613, 398] on div "Add" at bounding box center [618, 477] width 36 height 16
click at [27, 241] on div at bounding box center [24, 240] width 8 height 8
click at [26, 150] on div at bounding box center [24, 153] width 8 height 8
click at [25, 216] on div at bounding box center [24, 218] width 8 height 8
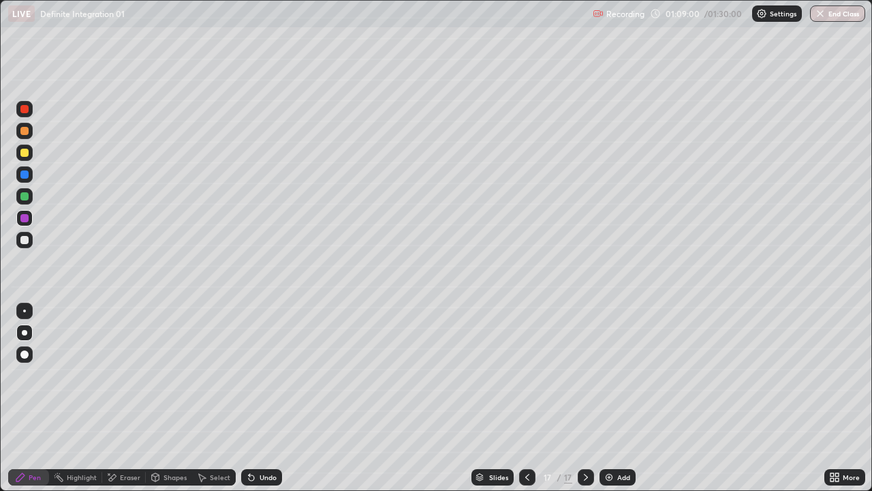
click at [224, 398] on div "Select" at bounding box center [220, 477] width 20 height 7
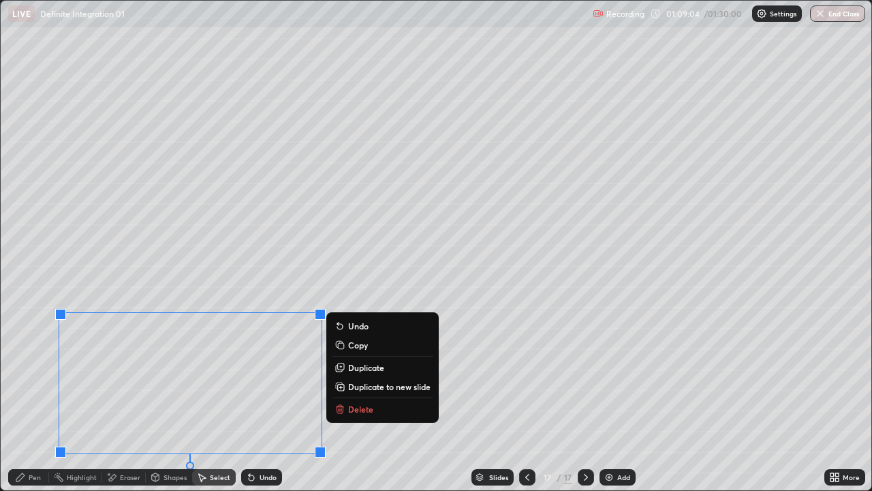
click at [370, 391] on p "Duplicate to new slide" at bounding box center [389, 386] width 82 height 11
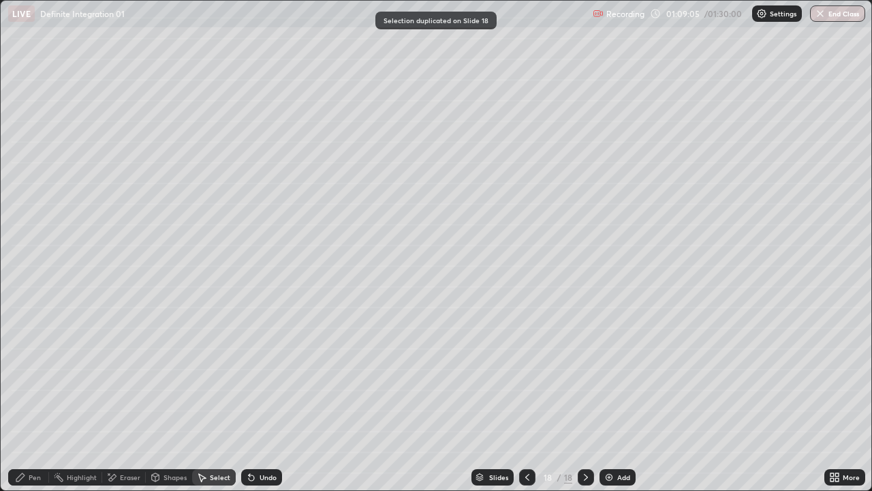
click at [123, 398] on div "Eraser" at bounding box center [130, 477] width 20 height 7
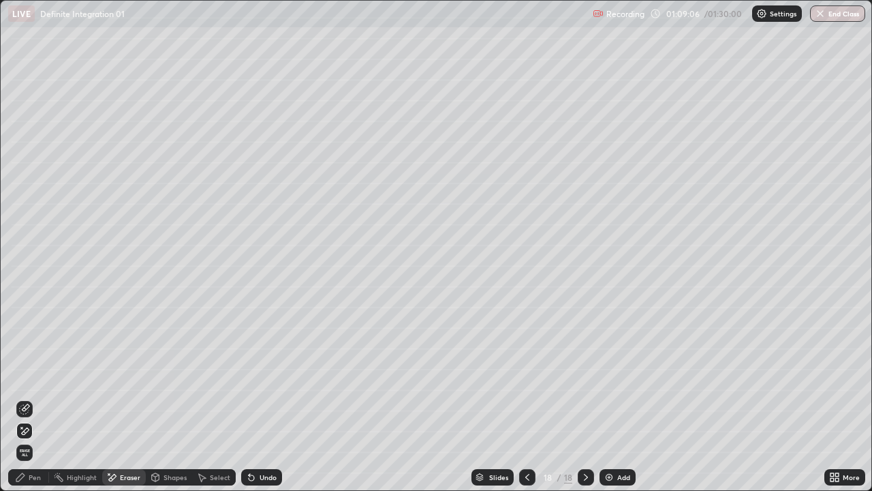
click at [213, 398] on div "Select" at bounding box center [214, 477] width 44 height 16
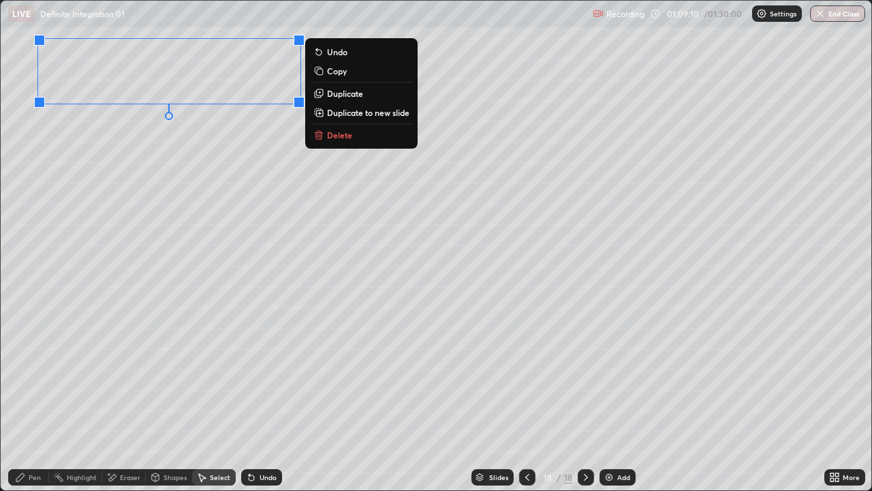
click at [35, 398] on div "Pen" at bounding box center [35, 477] width 12 height 7
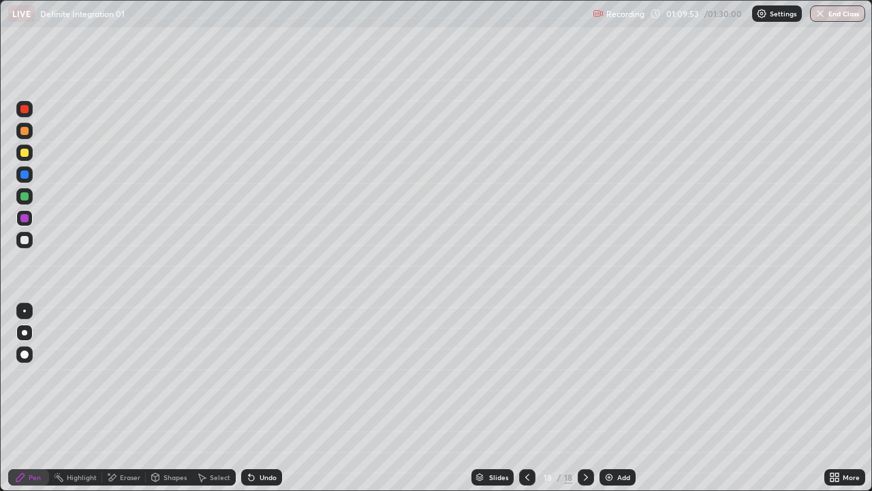
click at [26, 174] on div at bounding box center [24, 174] width 8 height 8
click at [524, 398] on icon at bounding box center [527, 477] width 11 height 11
click at [218, 398] on div "Select" at bounding box center [220, 477] width 20 height 7
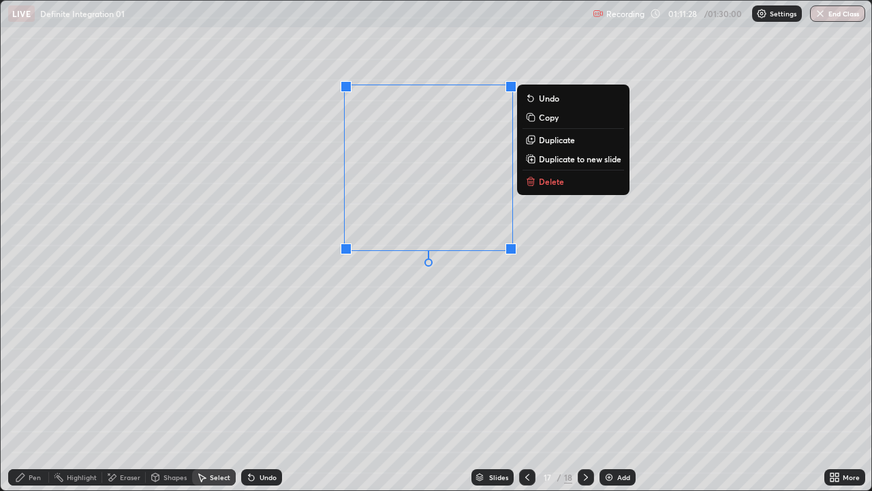
click at [552, 159] on p "Duplicate to new slide" at bounding box center [580, 158] width 82 height 11
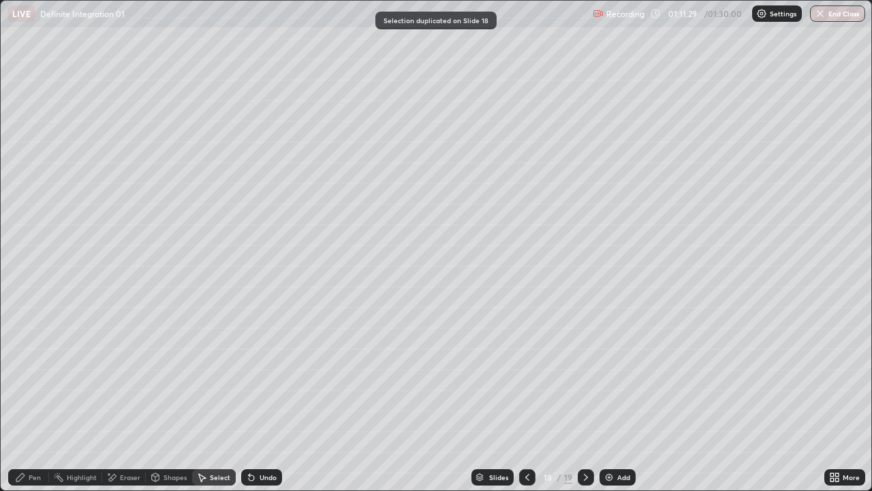
click at [126, 398] on div "Eraser" at bounding box center [130, 477] width 20 height 7
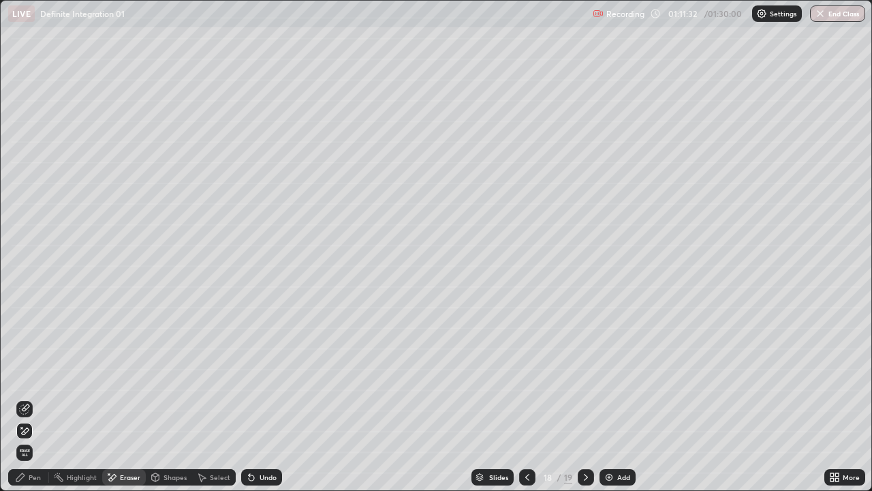
click at [219, 398] on div "Select" at bounding box center [220, 477] width 20 height 7
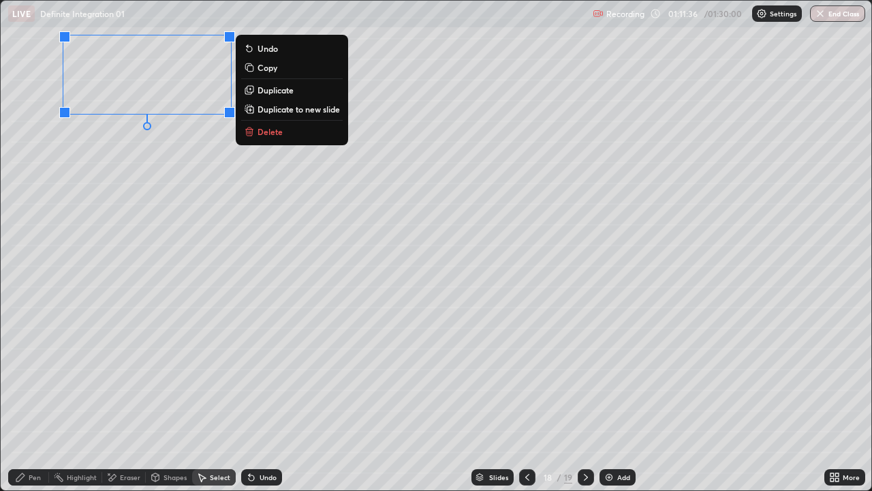
click at [37, 398] on div "Pen" at bounding box center [35, 477] width 12 height 7
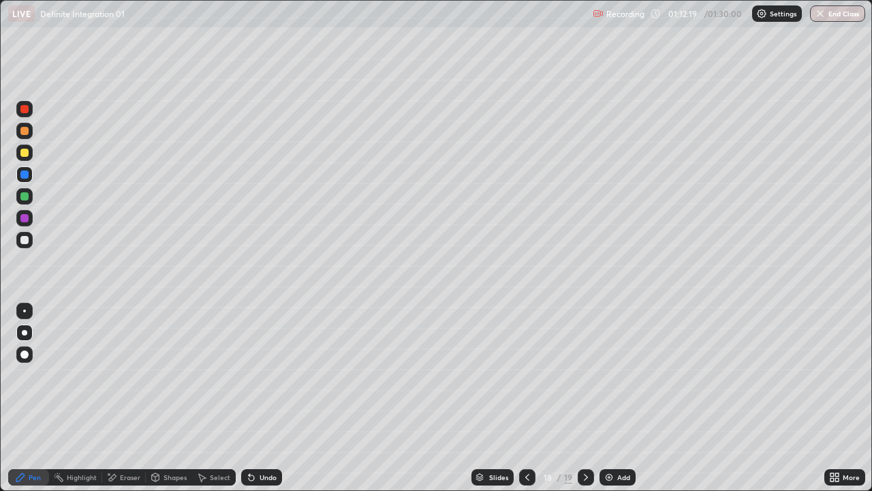
click at [118, 398] on div "Eraser" at bounding box center [124, 477] width 44 height 16
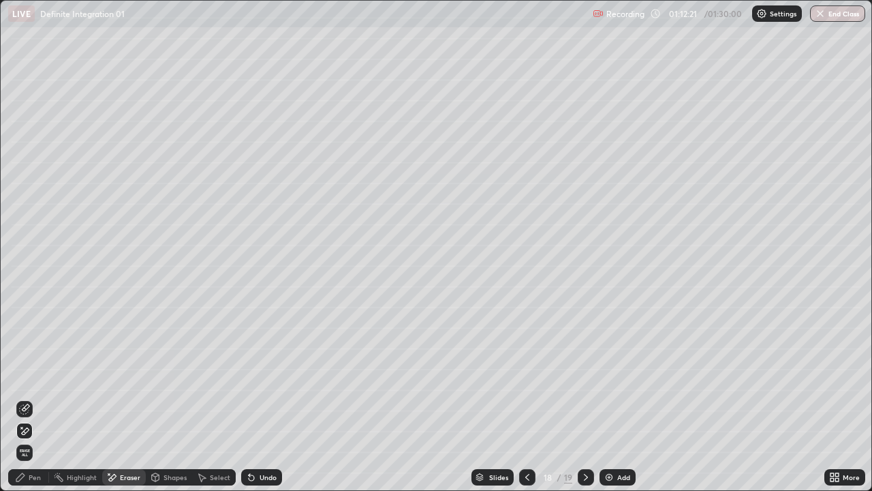
click at [33, 398] on div "Pen" at bounding box center [35, 477] width 12 height 7
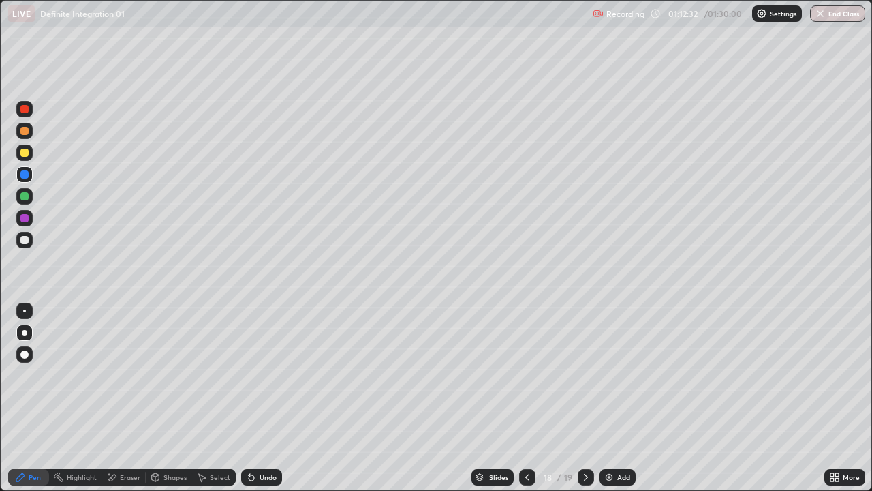
click at [22, 194] on div at bounding box center [24, 196] width 8 height 8
click at [587, 398] on div at bounding box center [586, 477] width 16 height 16
click at [611, 398] on div "Add" at bounding box center [618, 477] width 36 height 16
click at [831, 16] on button "End Class" at bounding box center [837, 13] width 55 height 16
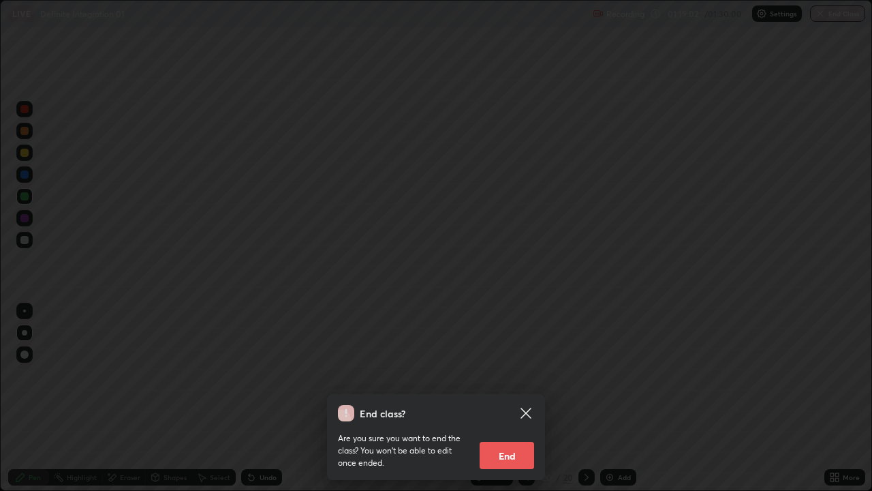
click at [519, 398] on button "End" at bounding box center [507, 455] width 55 height 27
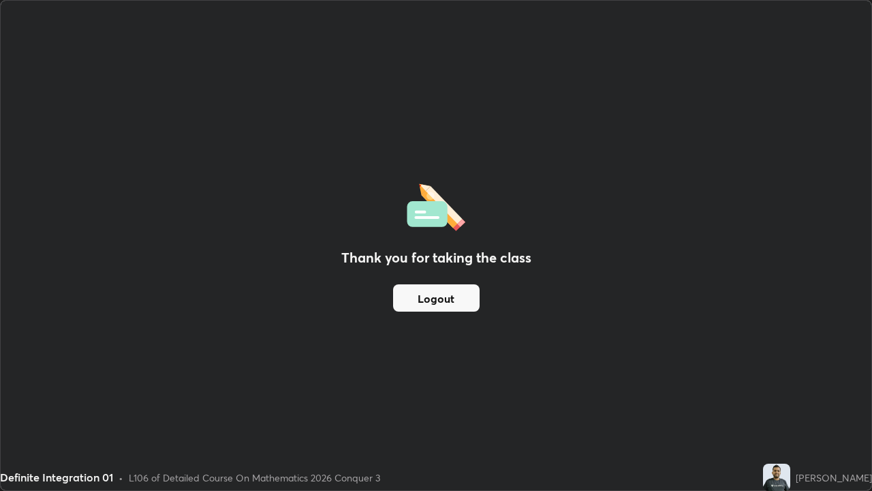
click at [470, 299] on button "Logout" at bounding box center [436, 297] width 87 height 27
